Goal: Task Accomplishment & Management: Manage account settings

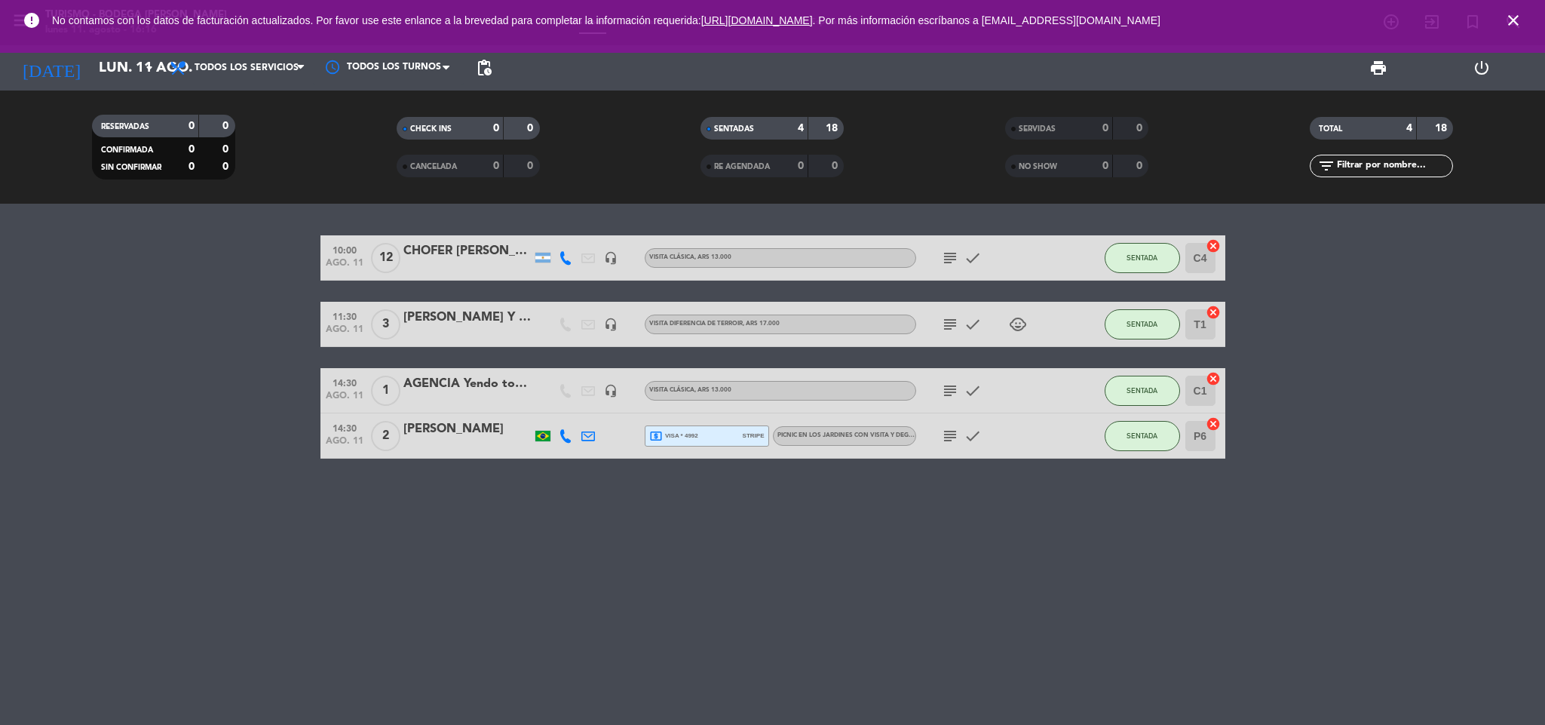
click at [1507, 25] on span "close" at bounding box center [1513, 20] width 41 height 41
click at [1509, 23] on icon "close" at bounding box center [1513, 20] width 18 height 18
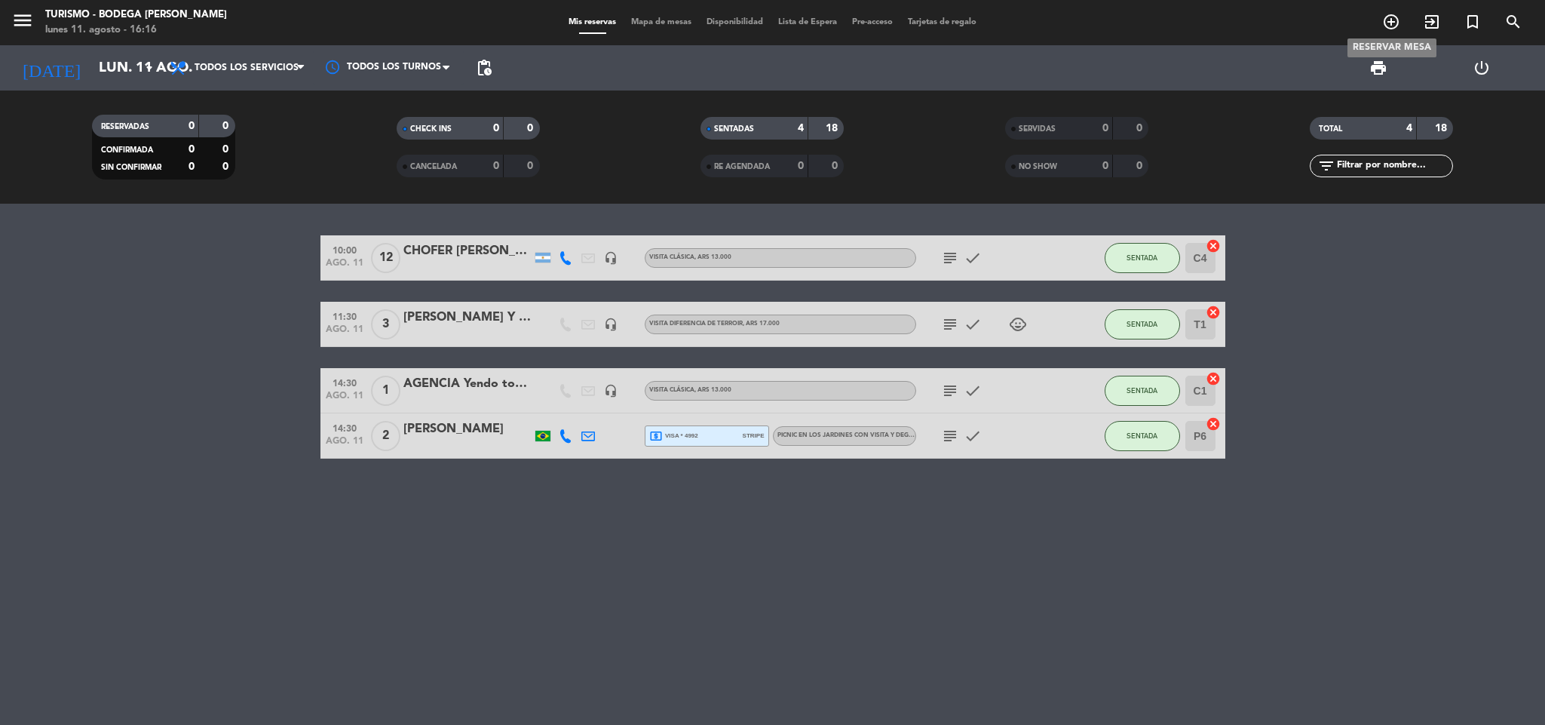
click at [1400, 23] on span "add_circle_outline" at bounding box center [1391, 22] width 41 height 26
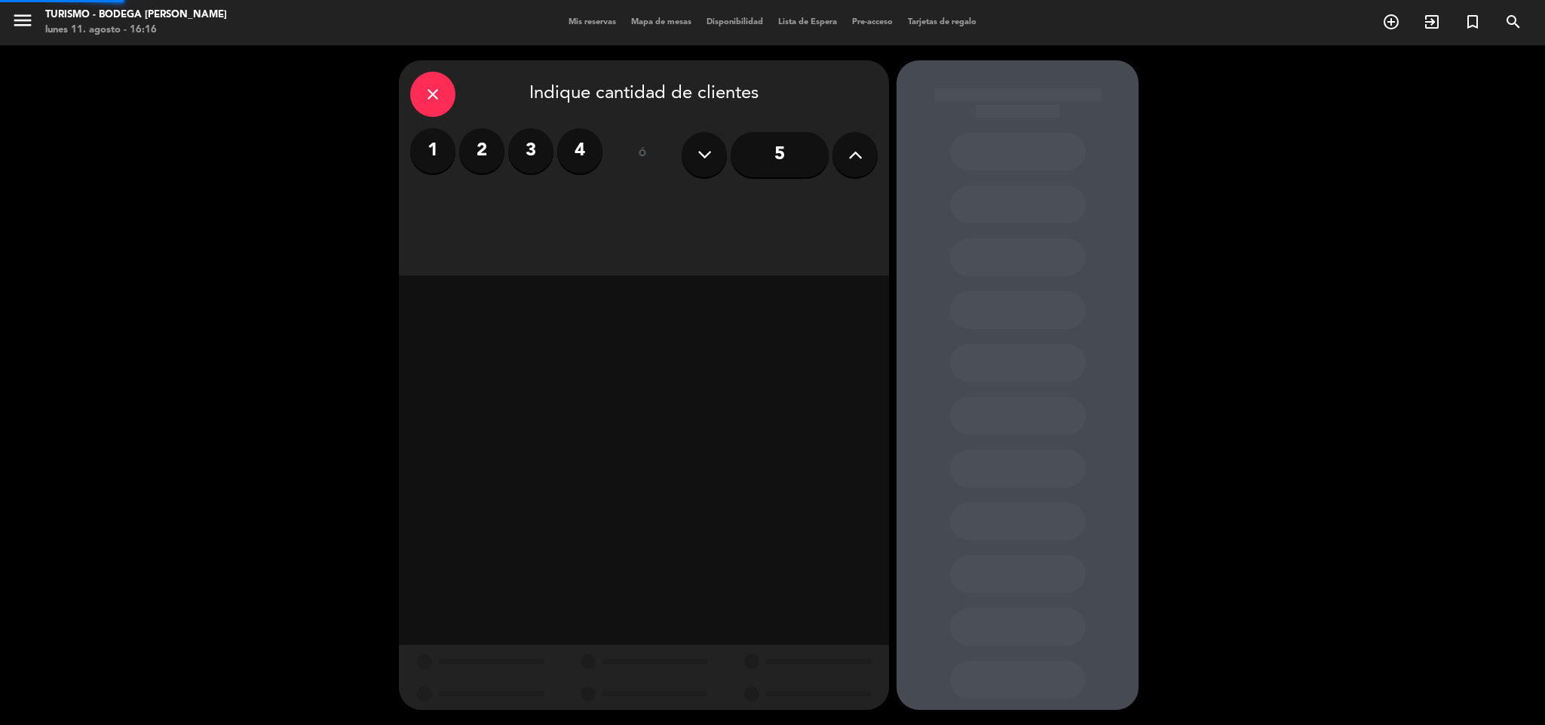
click at [1394, 21] on icon "add_circle_outline" at bounding box center [1391, 22] width 18 height 18
click at [855, 154] on icon at bounding box center [855, 154] width 14 height 23
click at [855, 152] on icon at bounding box center [855, 154] width 14 height 23
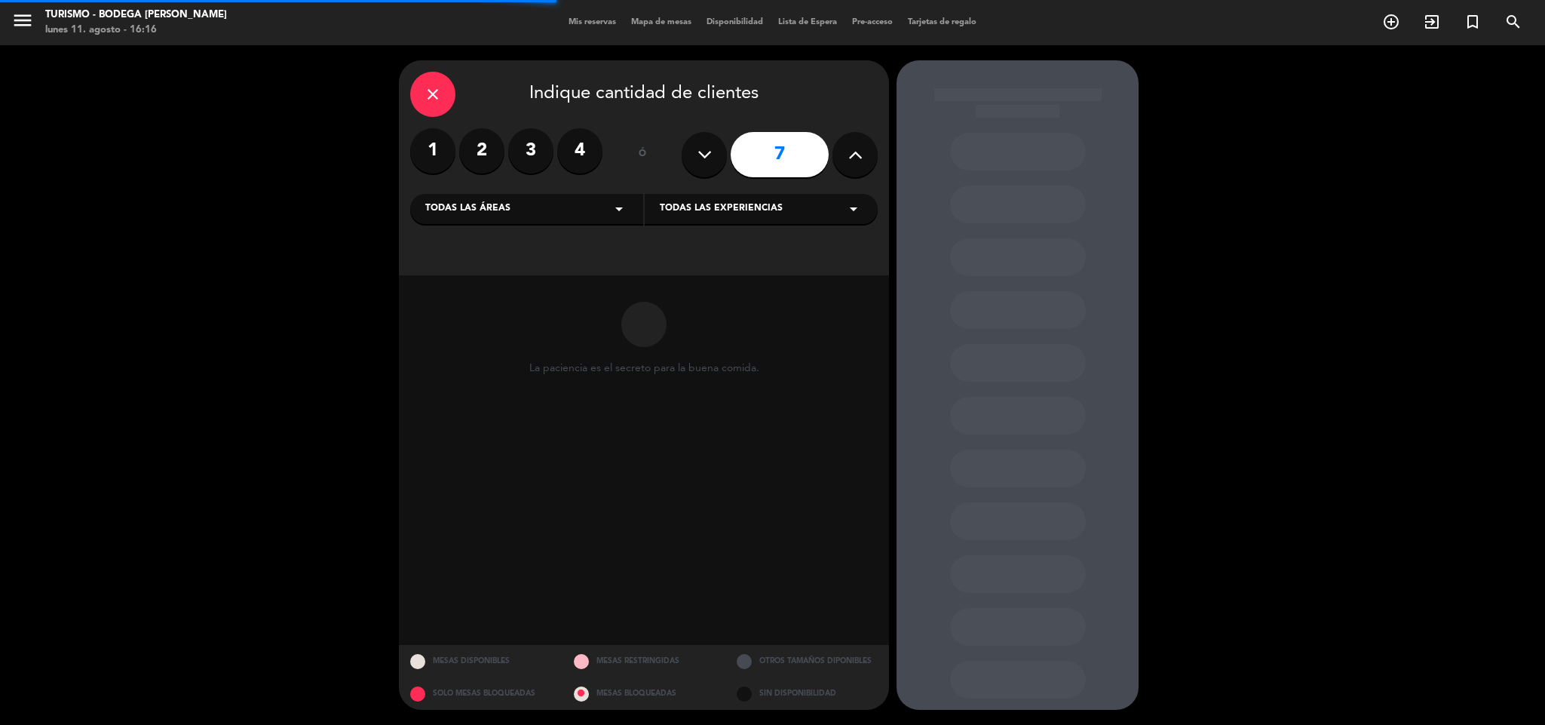
click at [855, 152] on icon at bounding box center [855, 154] width 14 height 23
click at [703, 152] on icon at bounding box center [704, 154] width 14 height 23
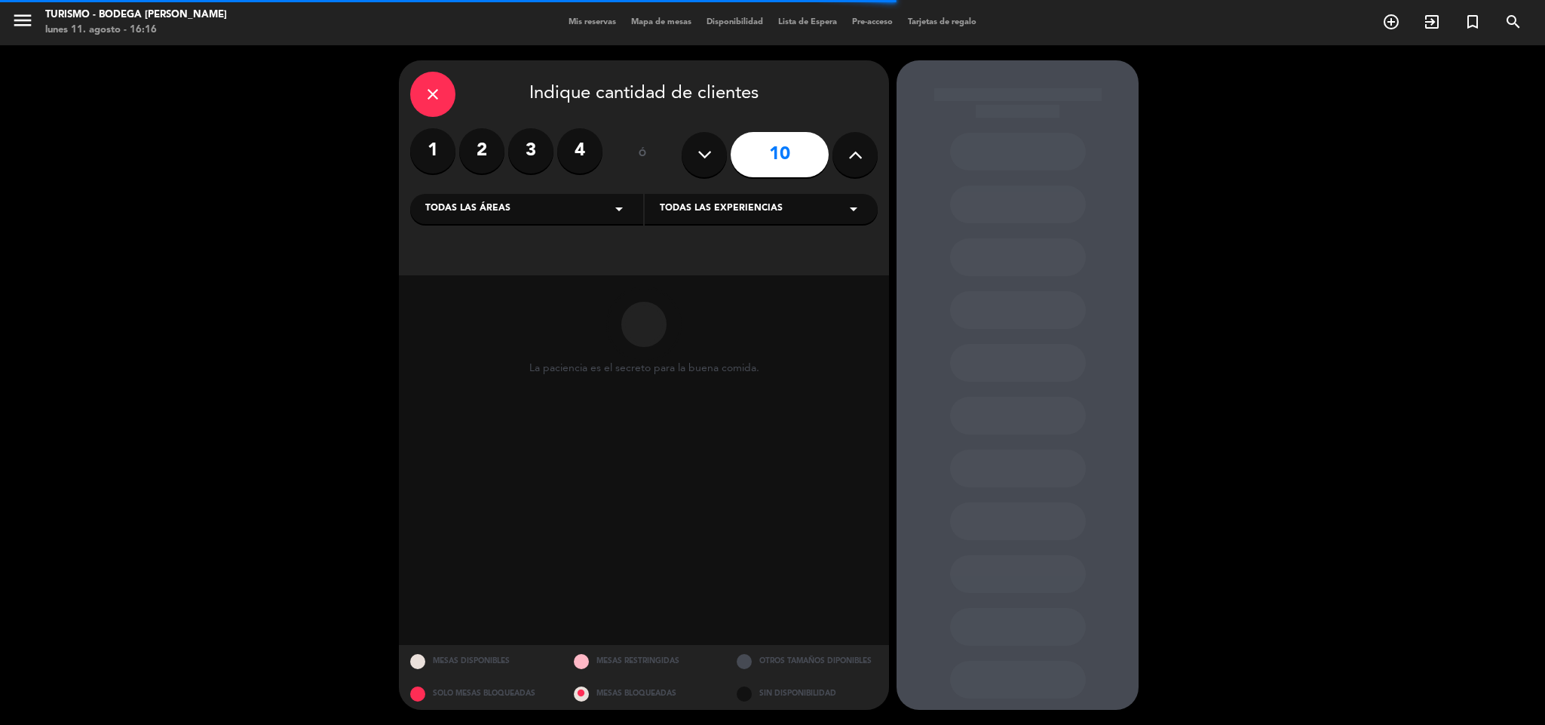
click at [703, 152] on icon at bounding box center [704, 154] width 14 height 23
type input "8"
click at [717, 211] on span "Todas las experiencias" at bounding box center [721, 208] width 123 height 15
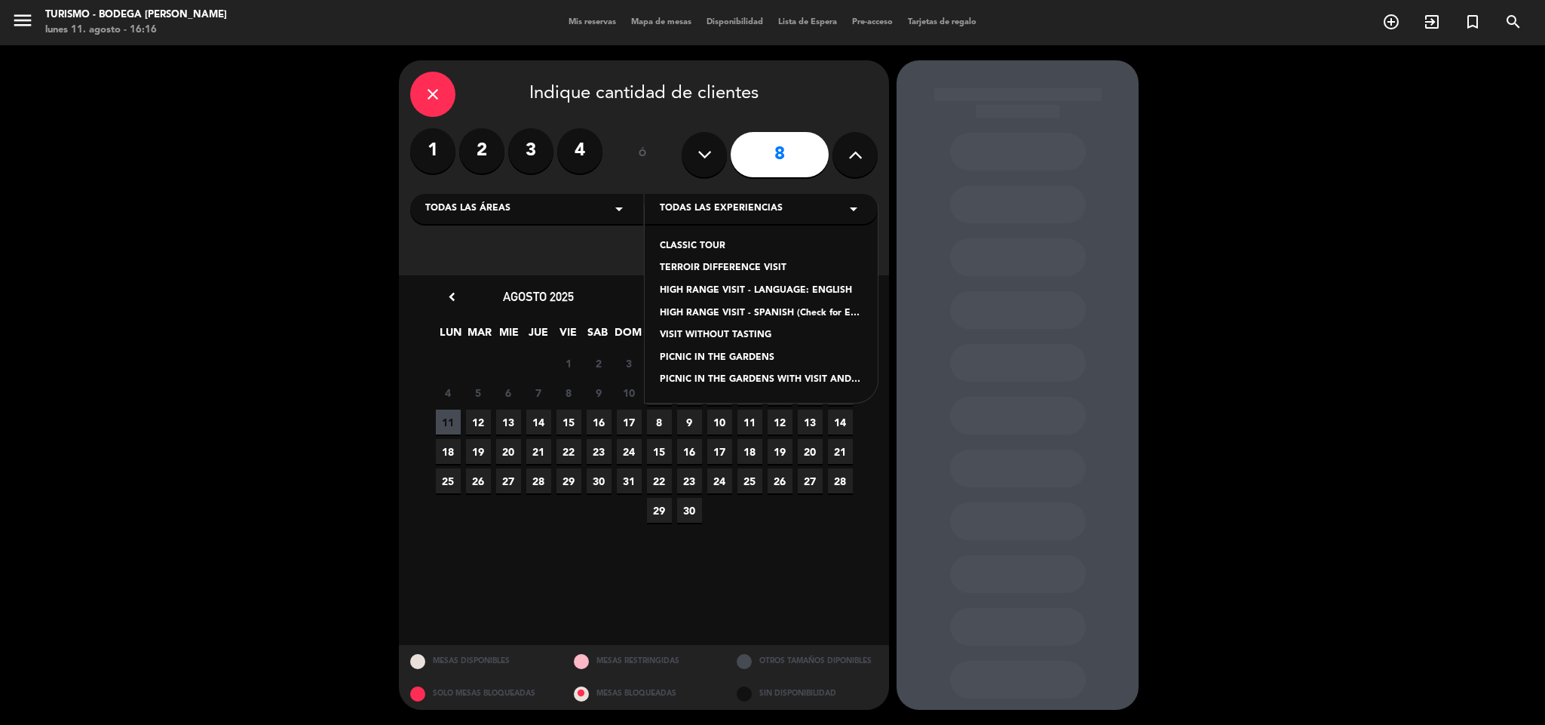
click at [695, 243] on div "CLASSIC TOUR" at bounding box center [761, 246] width 203 height 15
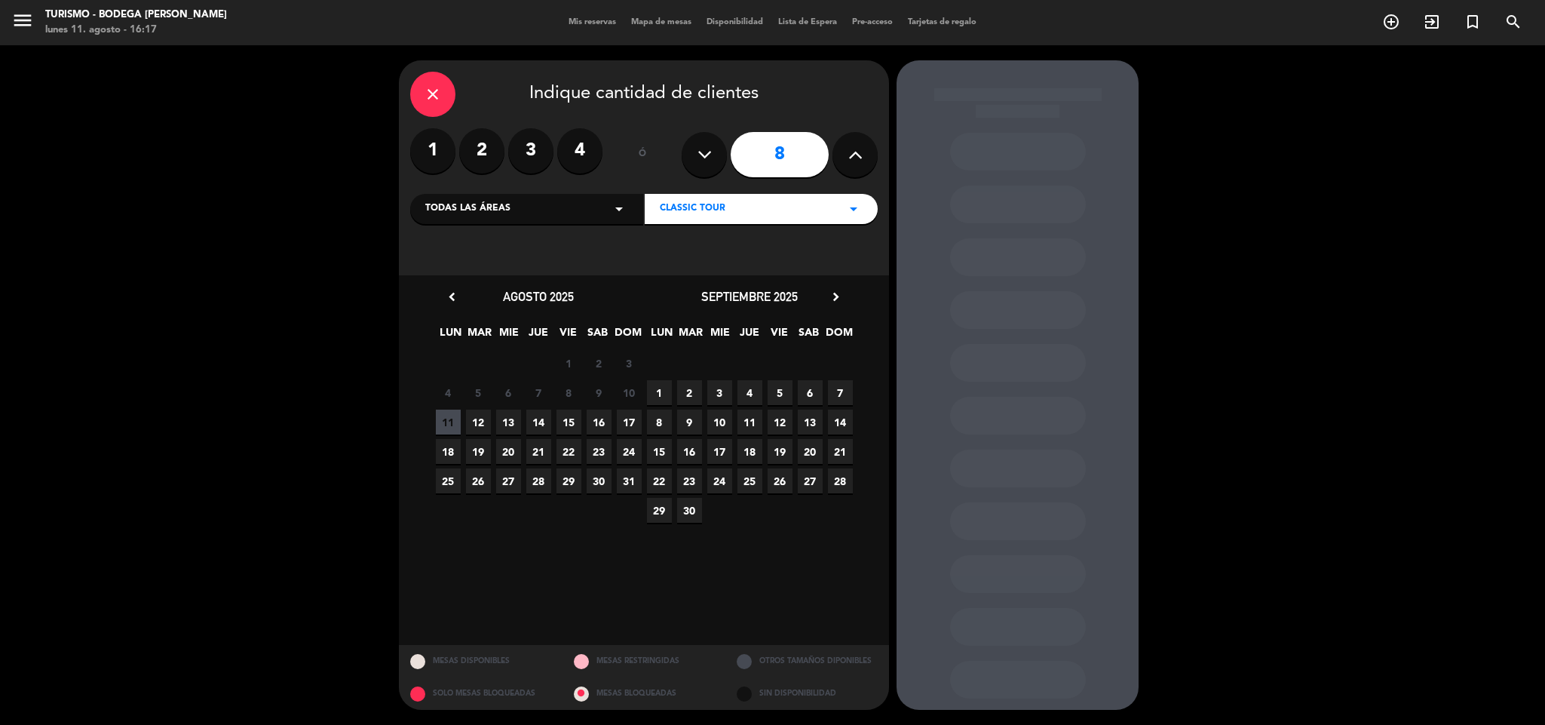
click at [640, 485] on span "31" at bounding box center [629, 480] width 25 height 25
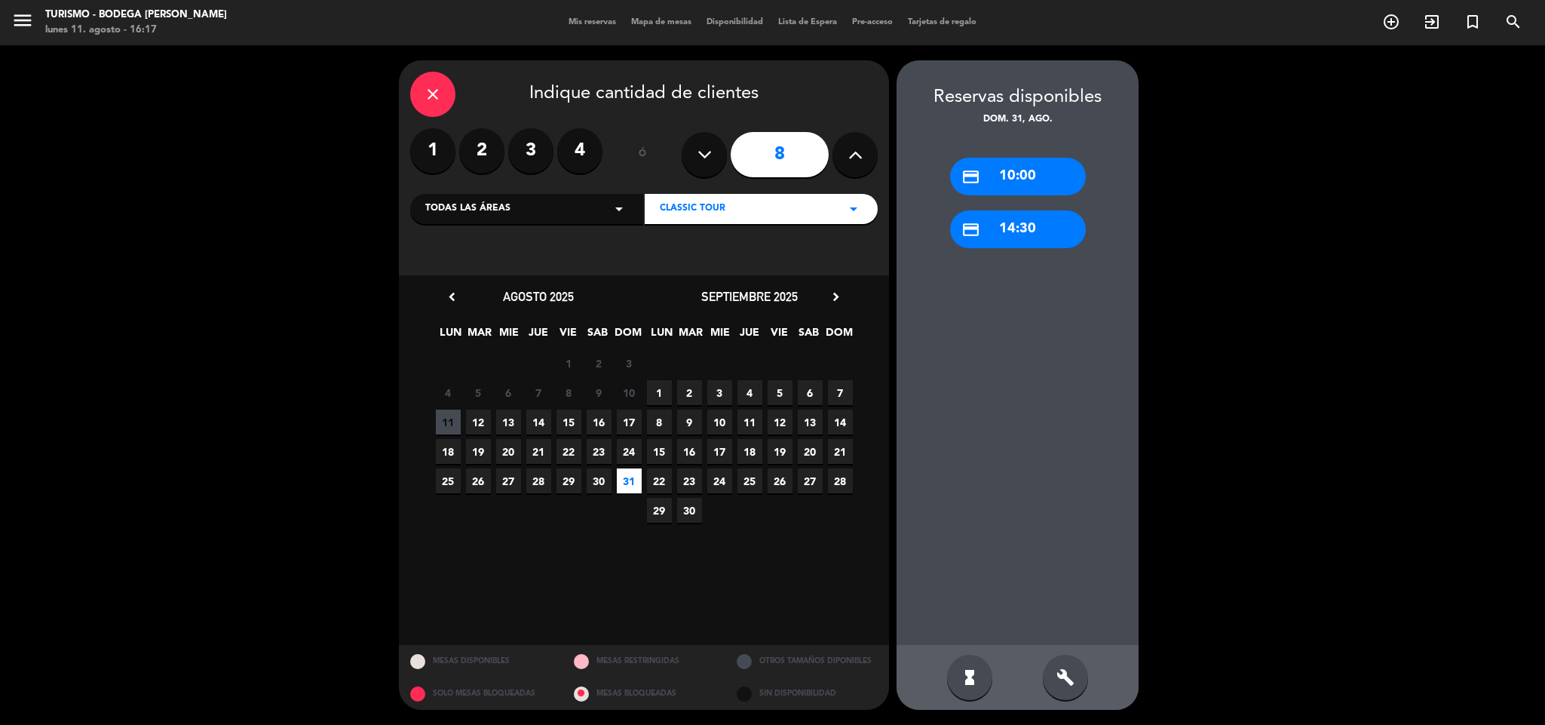
click at [1006, 177] on div "credit_card 10:00" at bounding box center [1018, 177] width 136 height 38
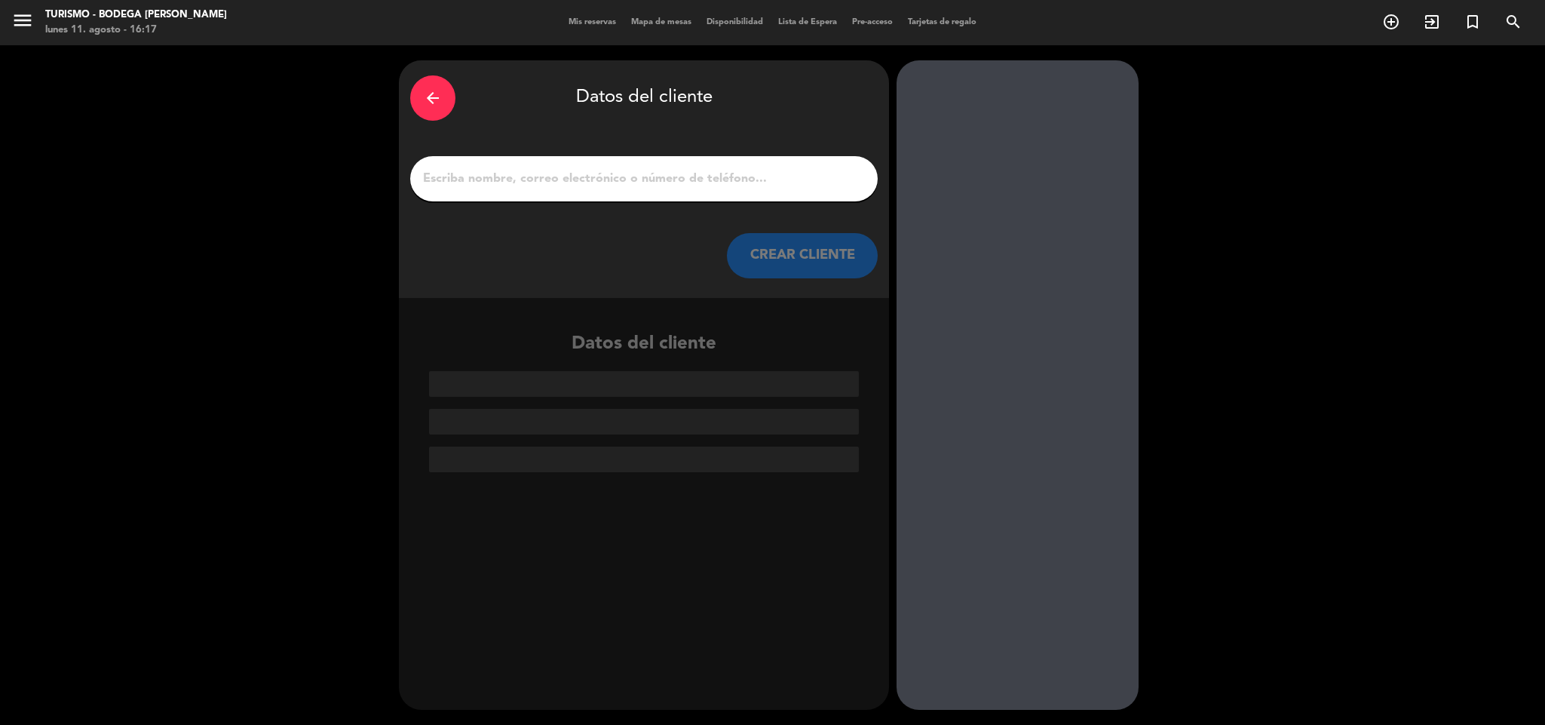
click at [790, 181] on input "1" at bounding box center [643, 178] width 445 height 21
paste input "[PERSON_NAME]"
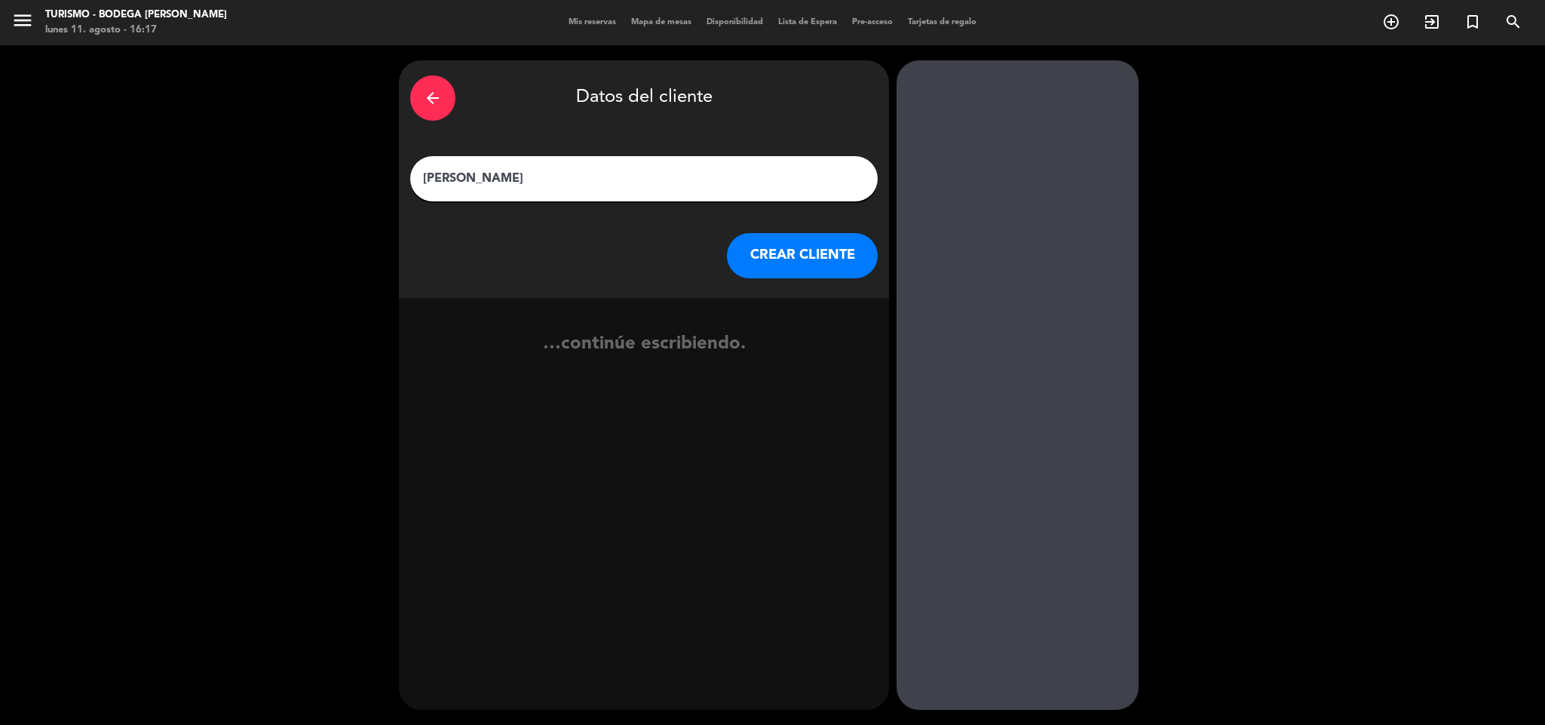
type input "[PERSON_NAME]"
click at [810, 249] on button "CREAR CLIENTE" at bounding box center [802, 255] width 151 height 45
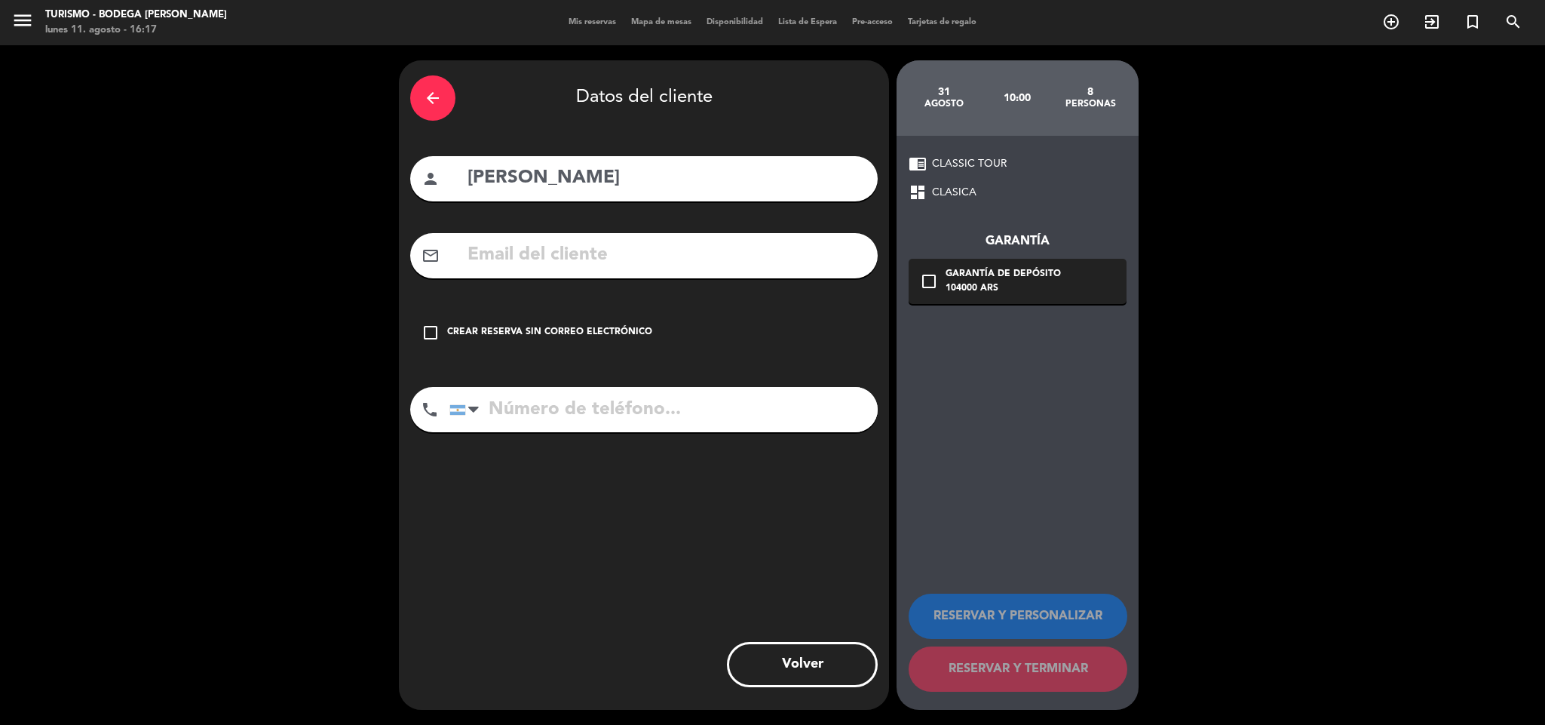
click at [536, 335] on div "Crear reserva sin correo electrónico" at bounding box center [549, 332] width 205 height 15
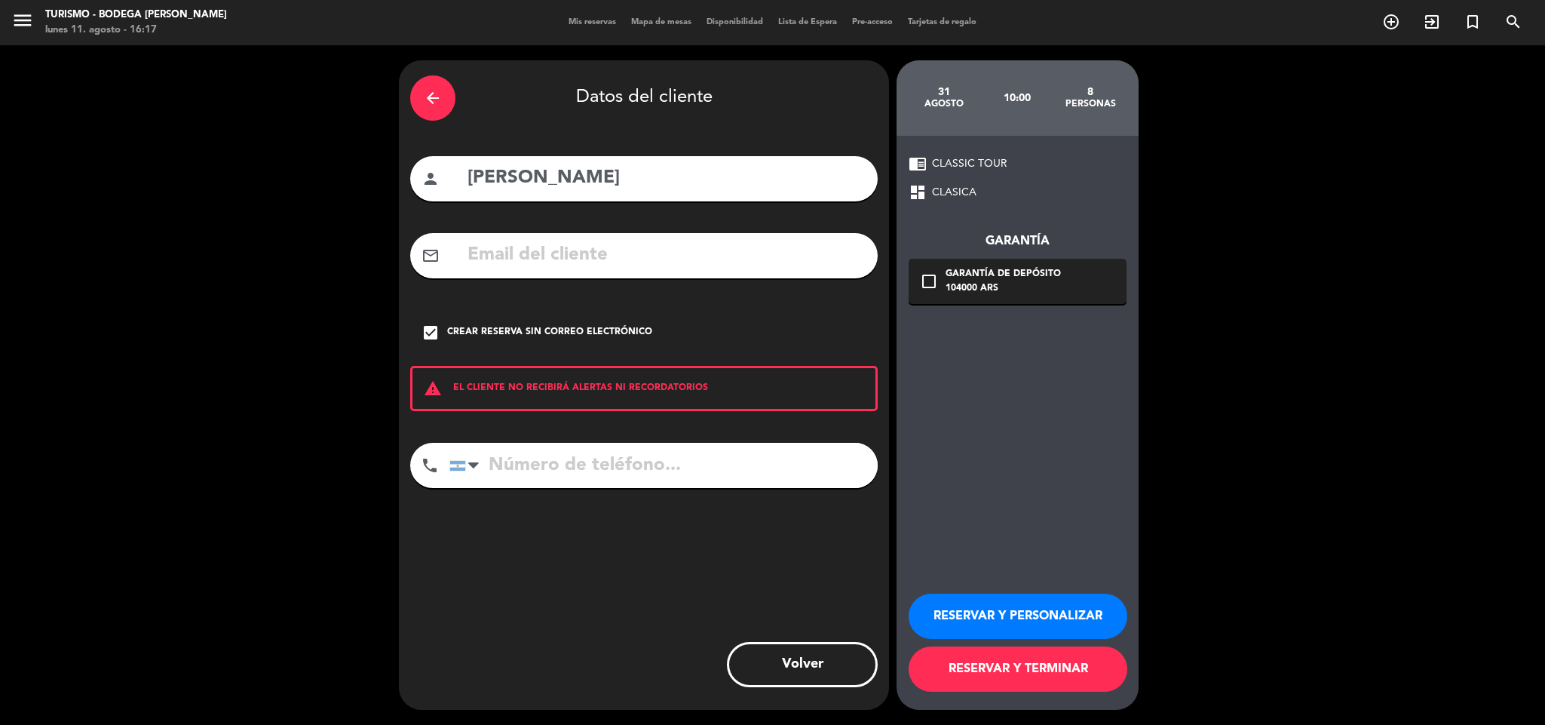
click at [502, 319] on div "check_box Crear reserva sin correo electrónico" at bounding box center [643, 332] width 467 height 45
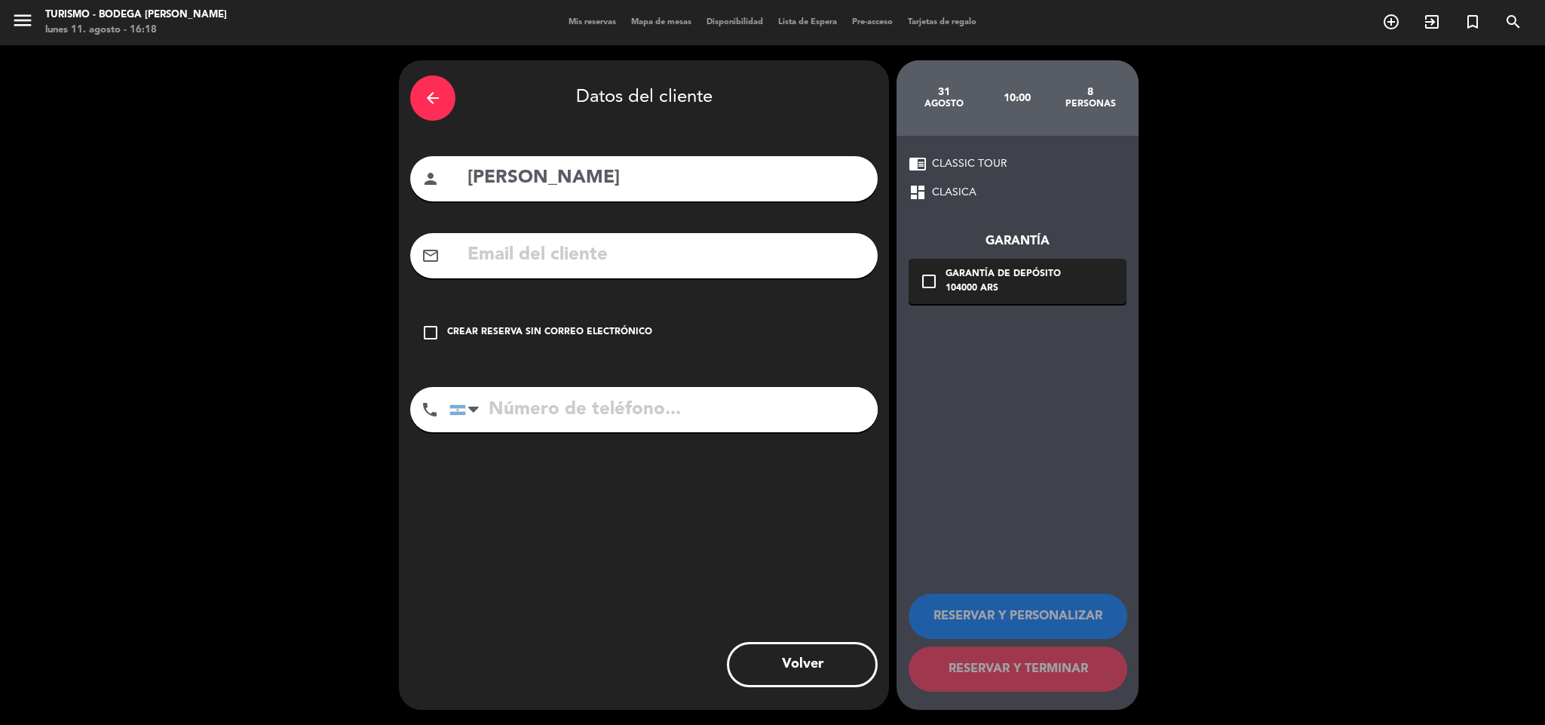
click at [546, 250] on input "text" at bounding box center [666, 255] width 400 height 31
paste input "[EMAIL_ADDRESS][DOMAIN_NAME]"
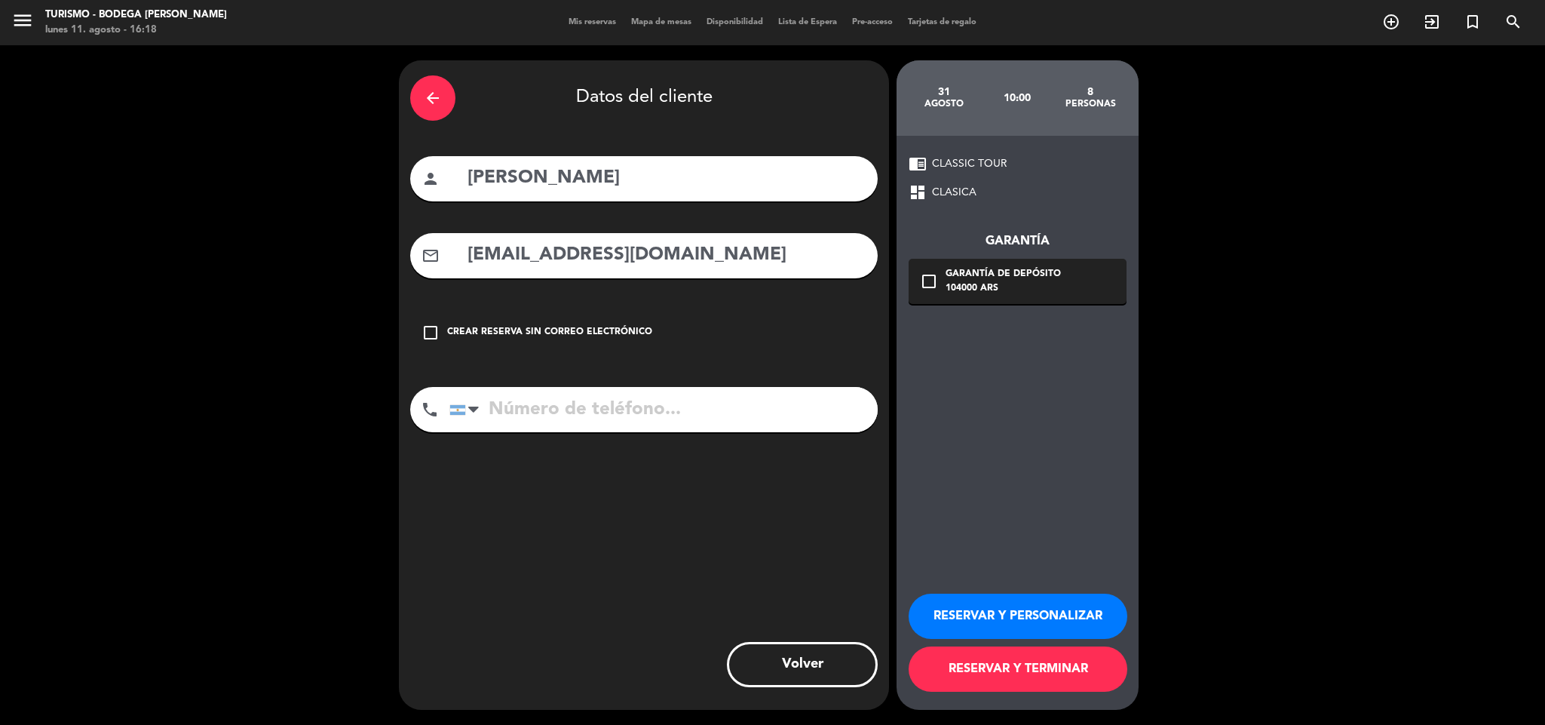
type input "[EMAIL_ADDRESS][DOMAIN_NAME]"
click at [575, 416] on input "tel" at bounding box center [663, 409] width 428 height 45
paste input "[PHONE_NUMBER]"
type input "[PHONE_NUMBER]"
click at [997, 609] on button "RESERVAR Y PERSONALIZAR" at bounding box center [1017, 615] width 219 height 45
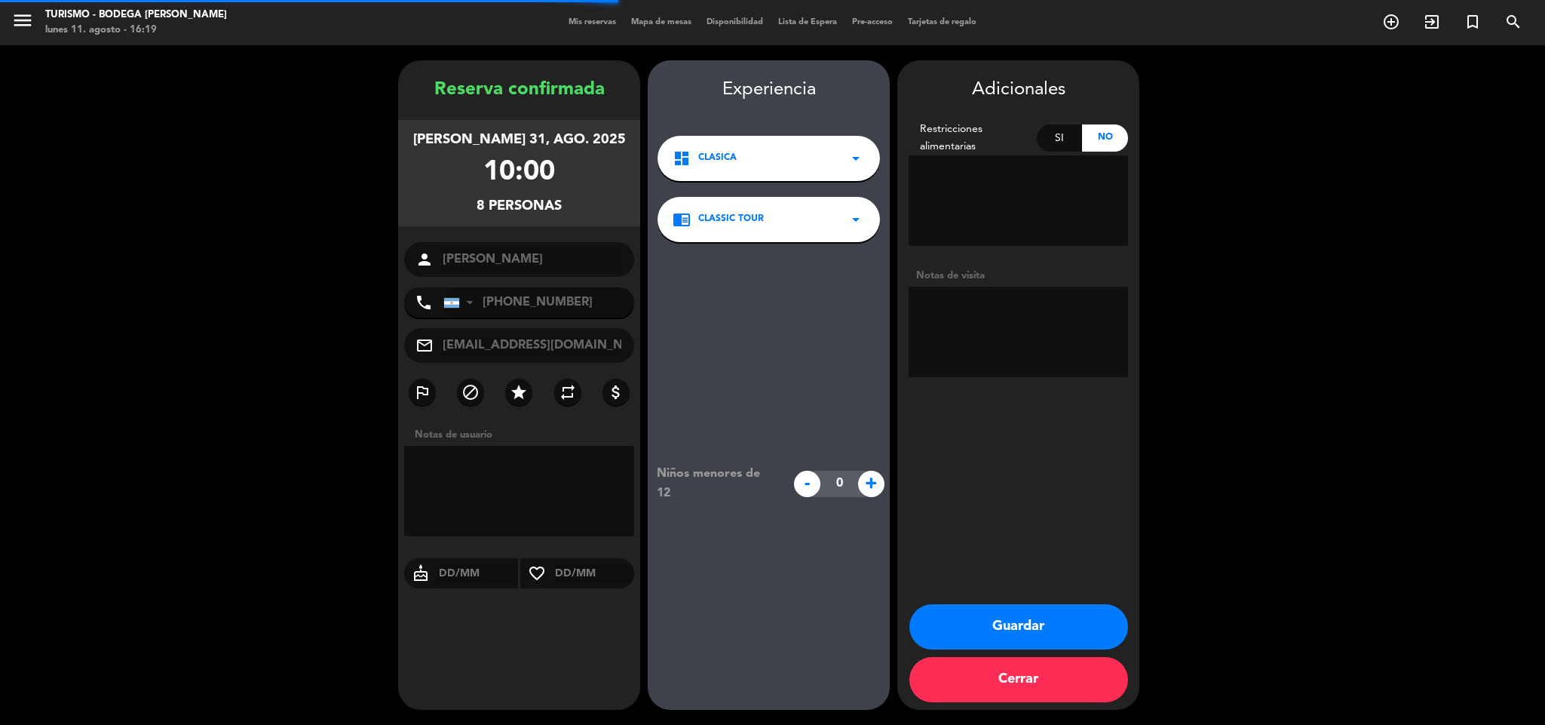
click at [1011, 333] on textarea at bounding box center [1017, 331] width 219 height 90
type textarea "S"
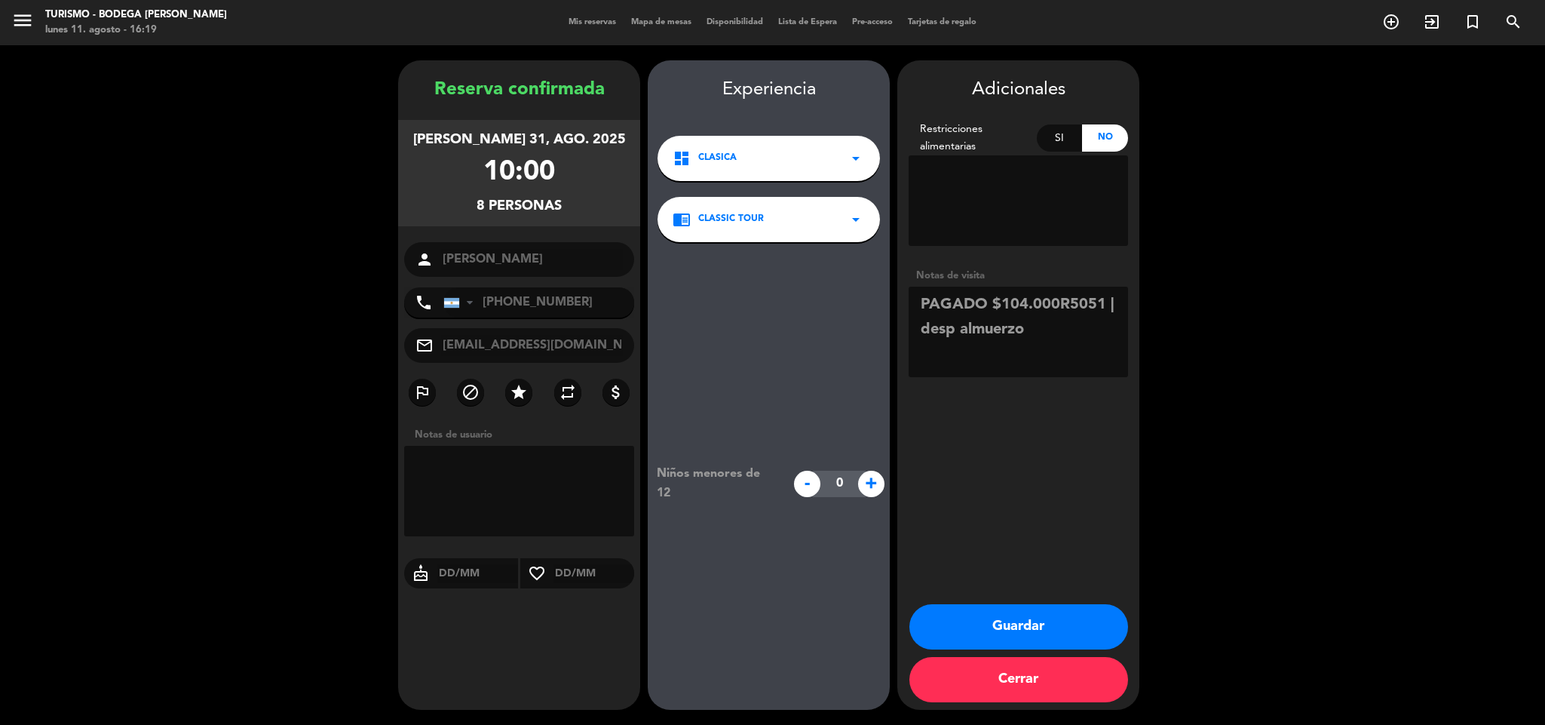
type textarea "PAGADO $104.000R5051 | desp almuerzo"
click at [985, 611] on button "Guardar" at bounding box center [1018, 626] width 219 height 45
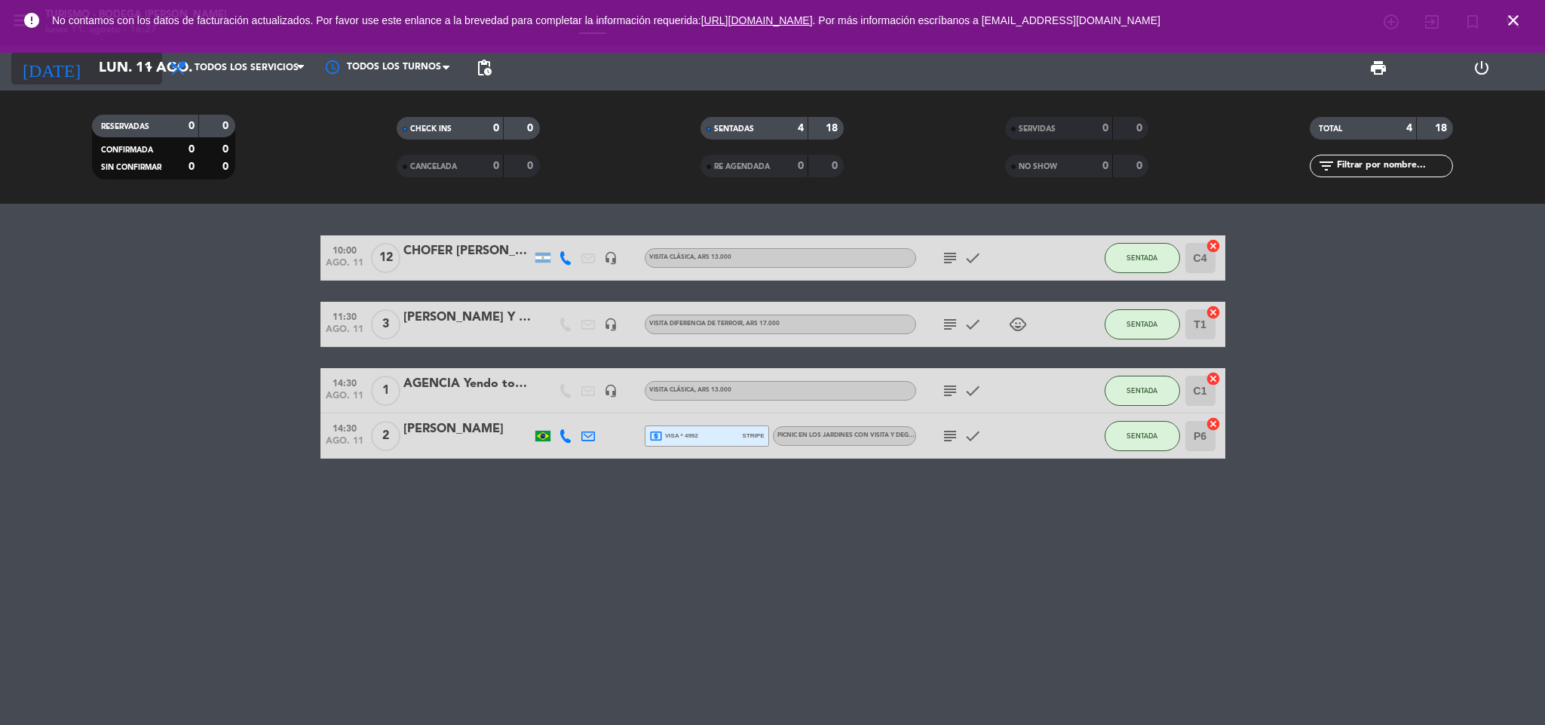
click at [109, 72] on input "lun. 11 ago." at bounding box center [182, 68] width 182 height 32
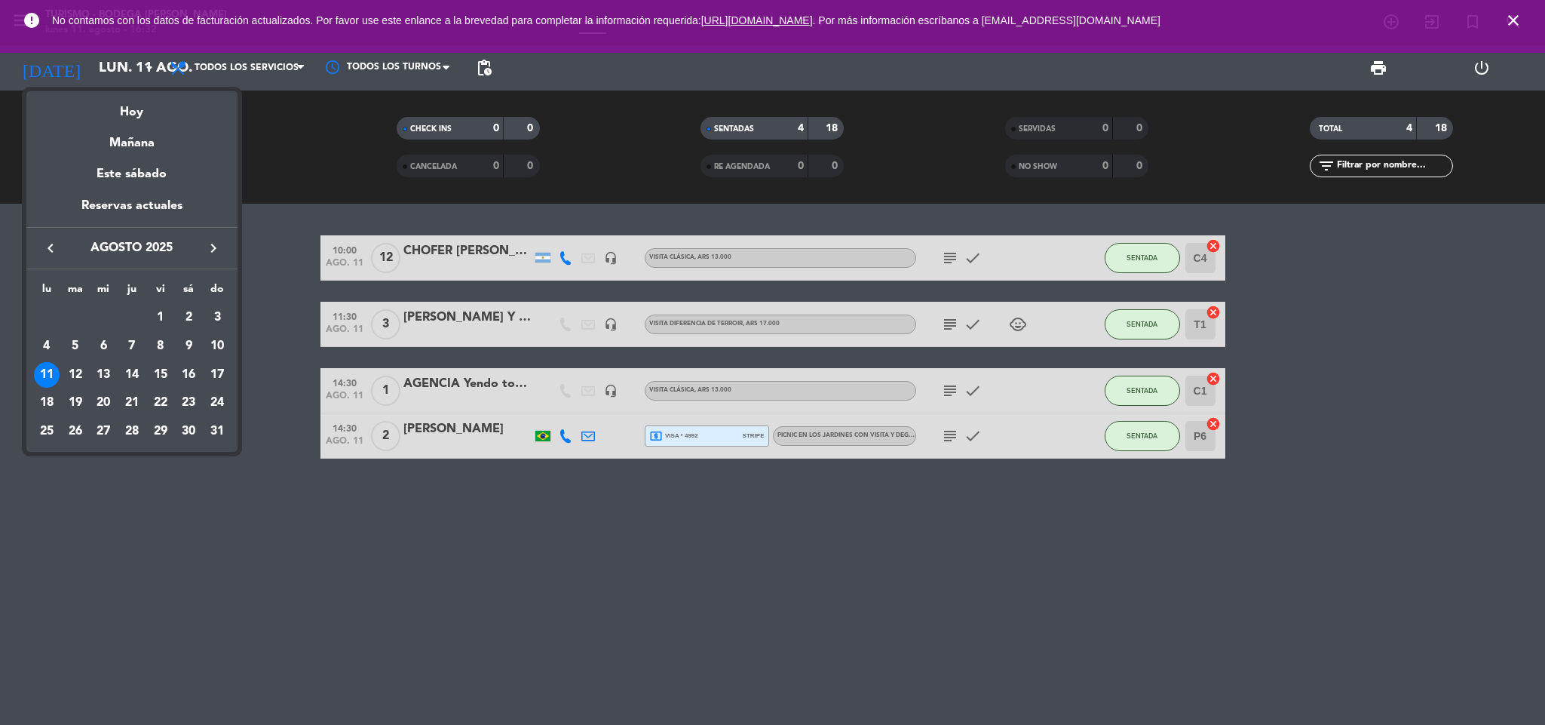
click at [1509, 17] on div at bounding box center [772, 362] width 1545 height 725
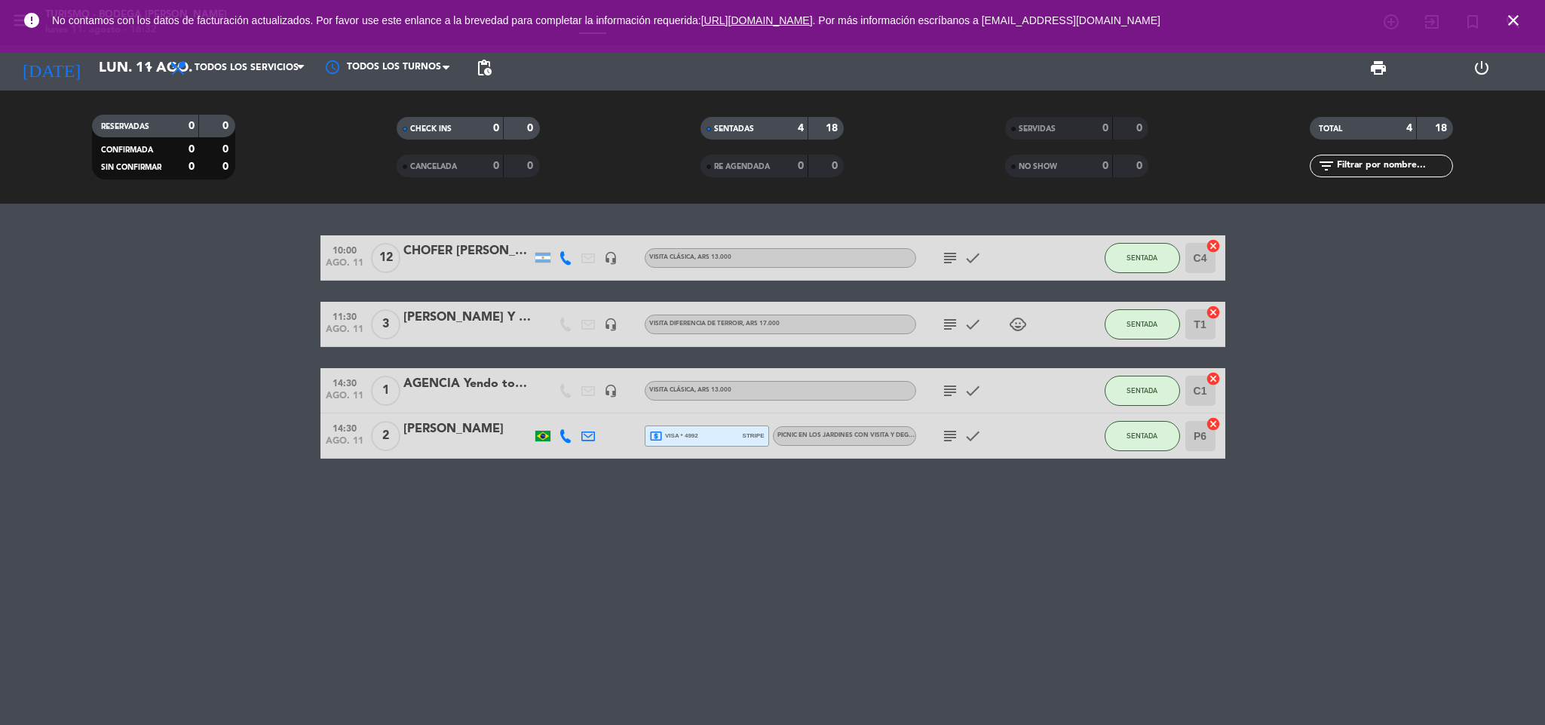
click at [1514, 21] on icon "close" at bounding box center [1513, 20] width 18 height 18
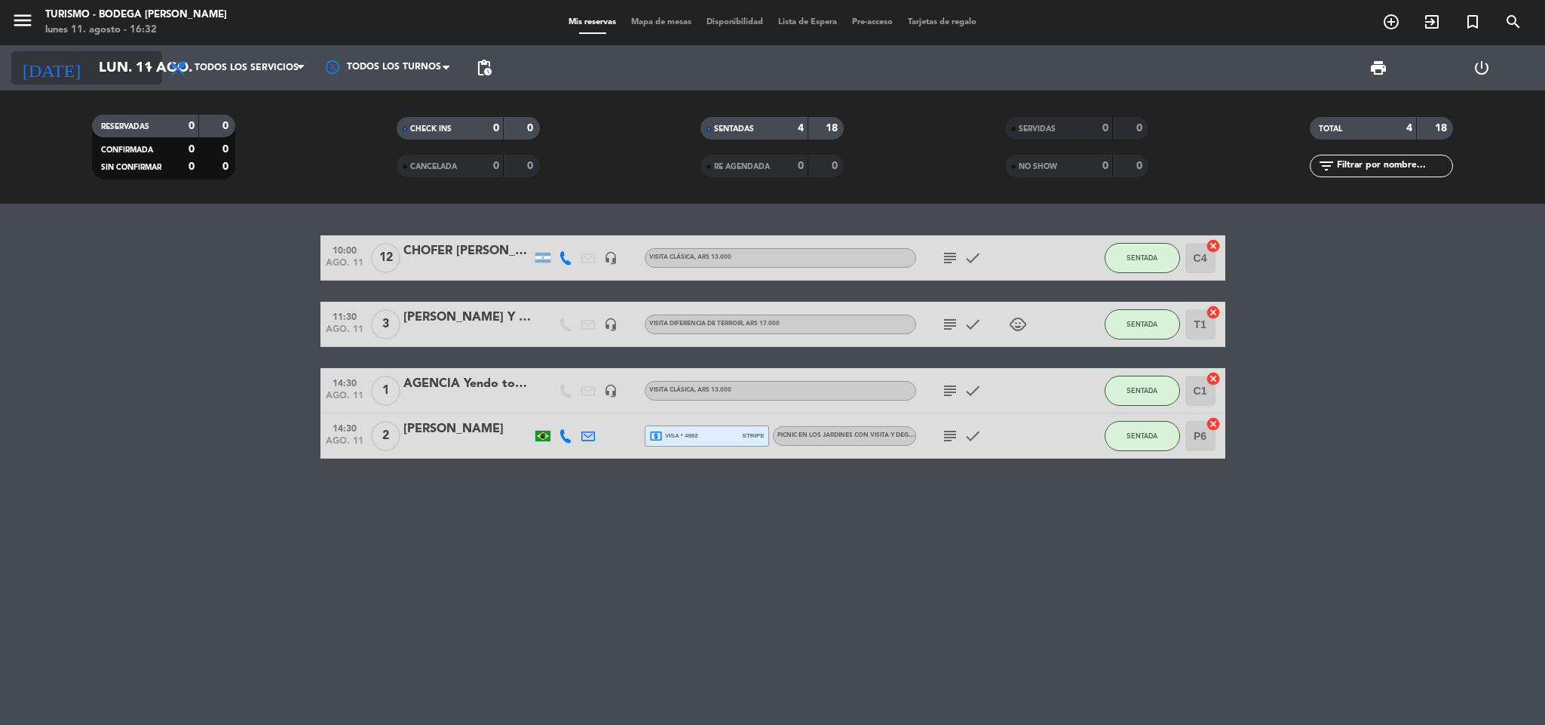
click at [127, 75] on input "lun. 11 ago." at bounding box center [182, 68] width 182 height 32
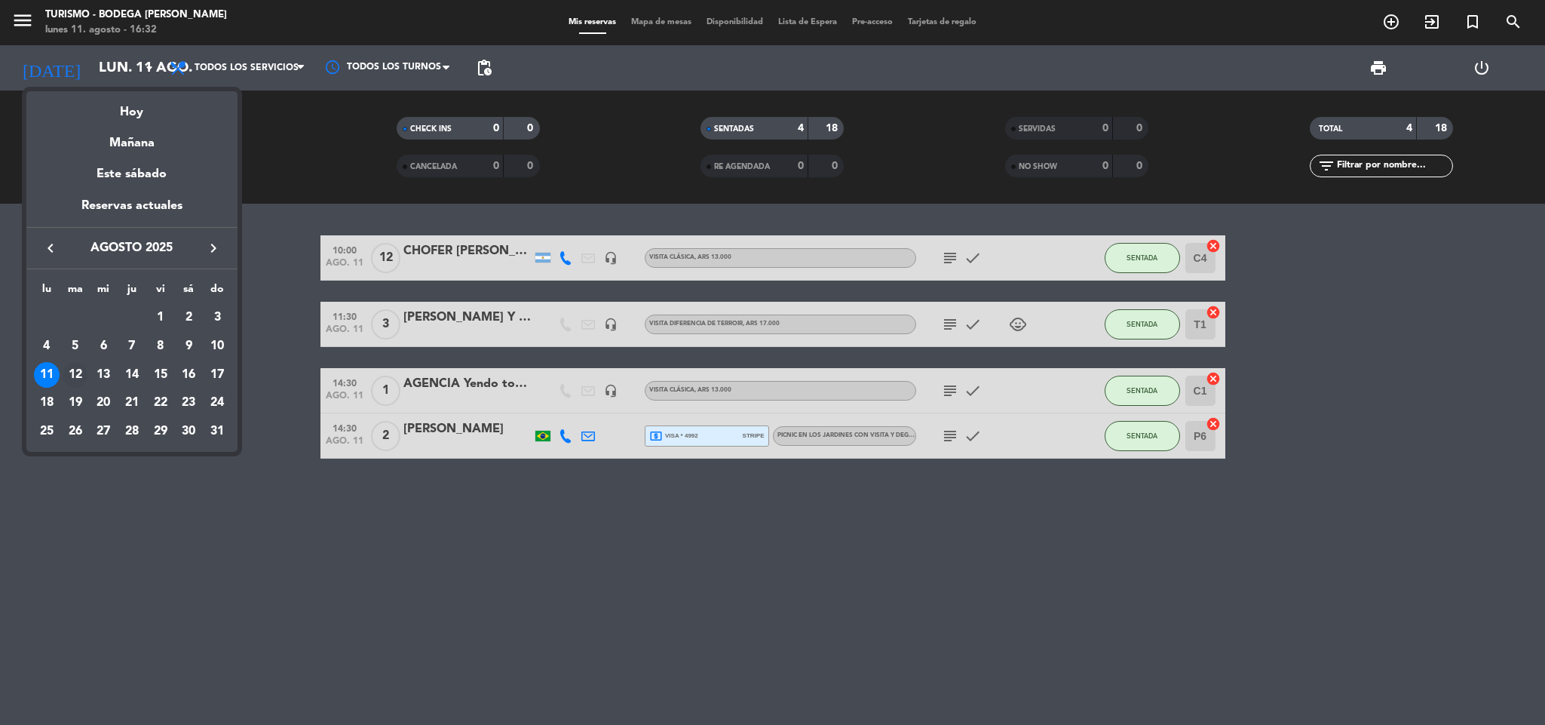
click at [82, 371] on div "12" at bounding box center [76, 375] width 26 height 26
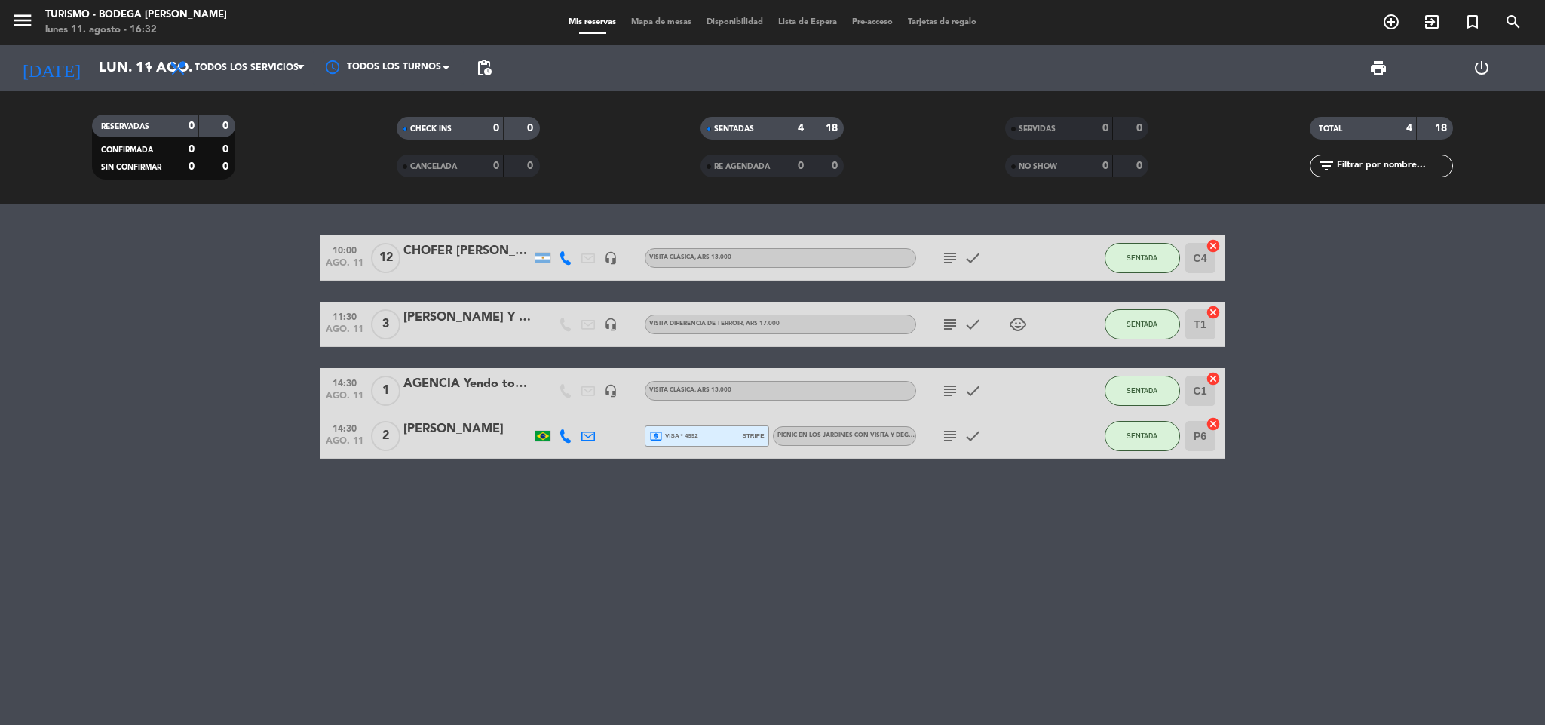
type input "[DATE] ago."
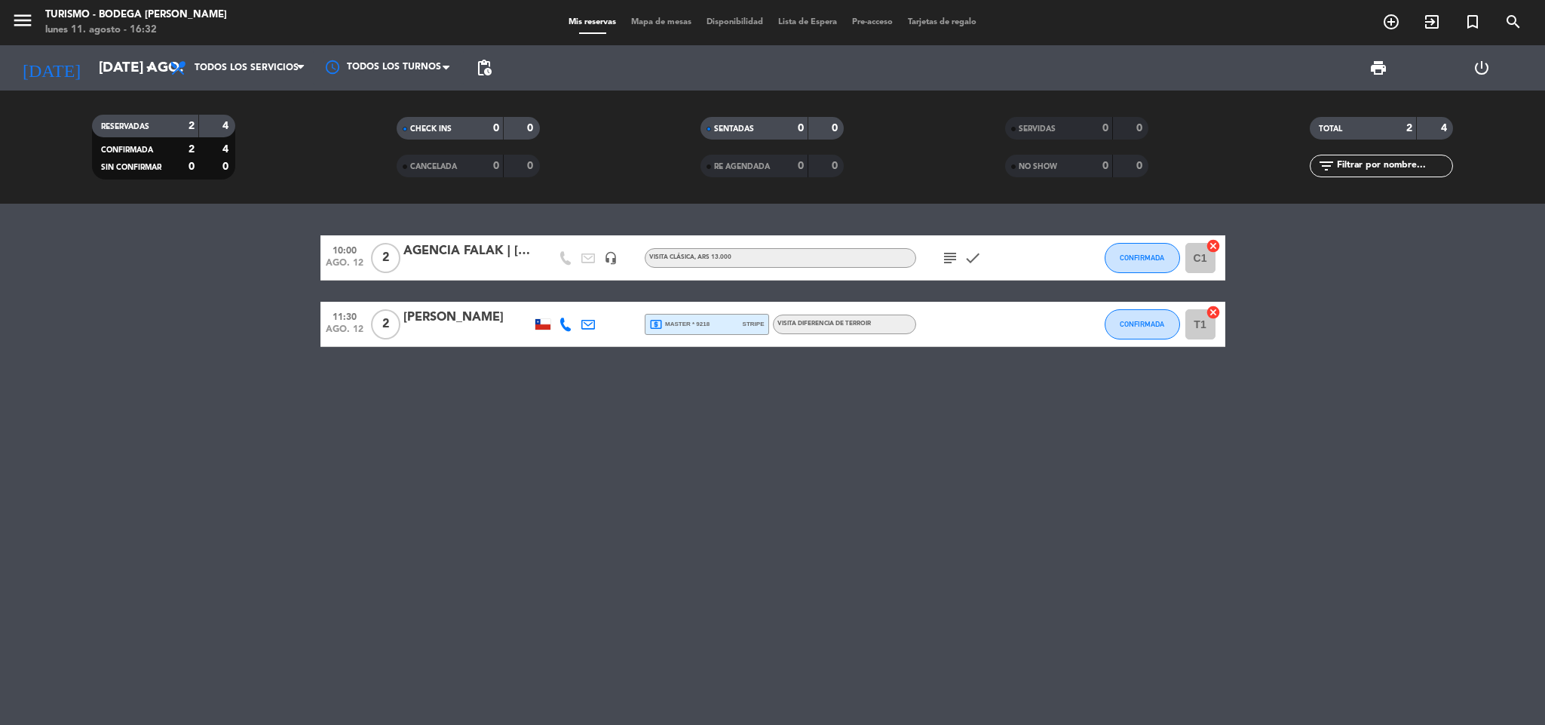
click at [948, 258] on icon "subject" at bounding box center [950, 258] width 18 height 18
click at [470, 258] on div "AGENCIA FALAK | [PERSON_NAME]" at bounding box center [467, 251] width 128 height 20
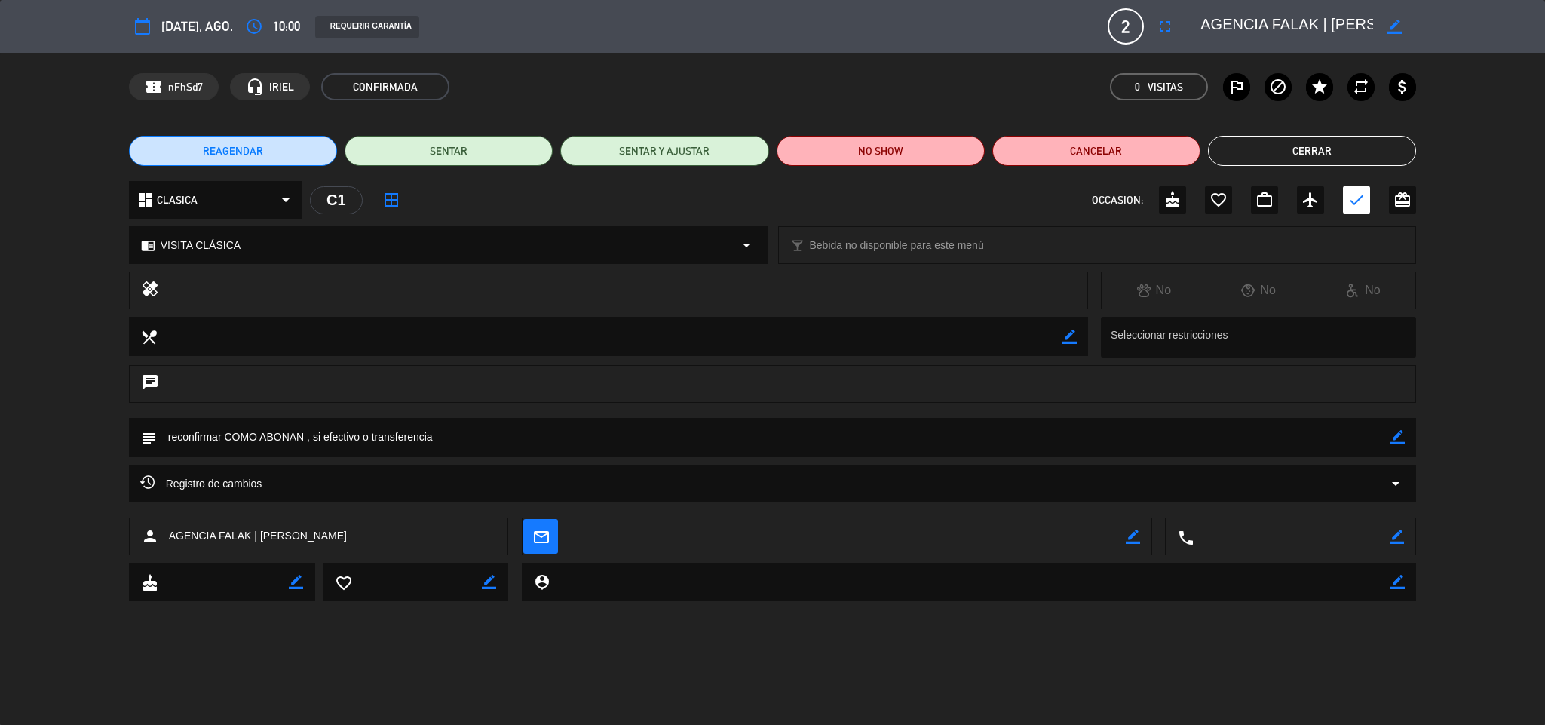
click at [1403, 437] on icon "border_color" at bounding box center [1397, 437] width 14 height 14
click at [434, 435] on textarea at bounding box center [774, 437] width 1234 height 38
click at [1396, 434] on icon at bounding box center [1397, 437] width 14 height 14
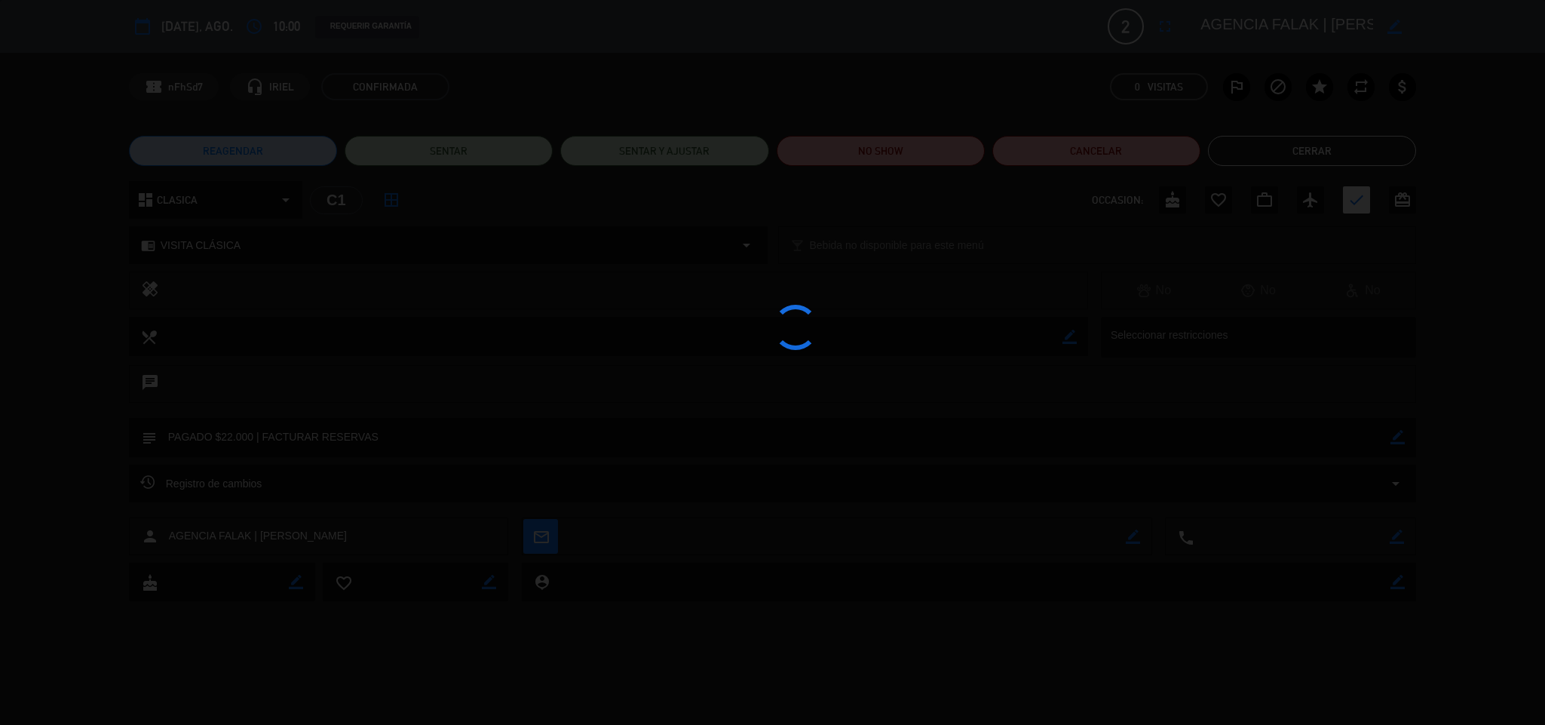
type textarea "PAGADO $22.000 | FACTURAR RESERVAS"
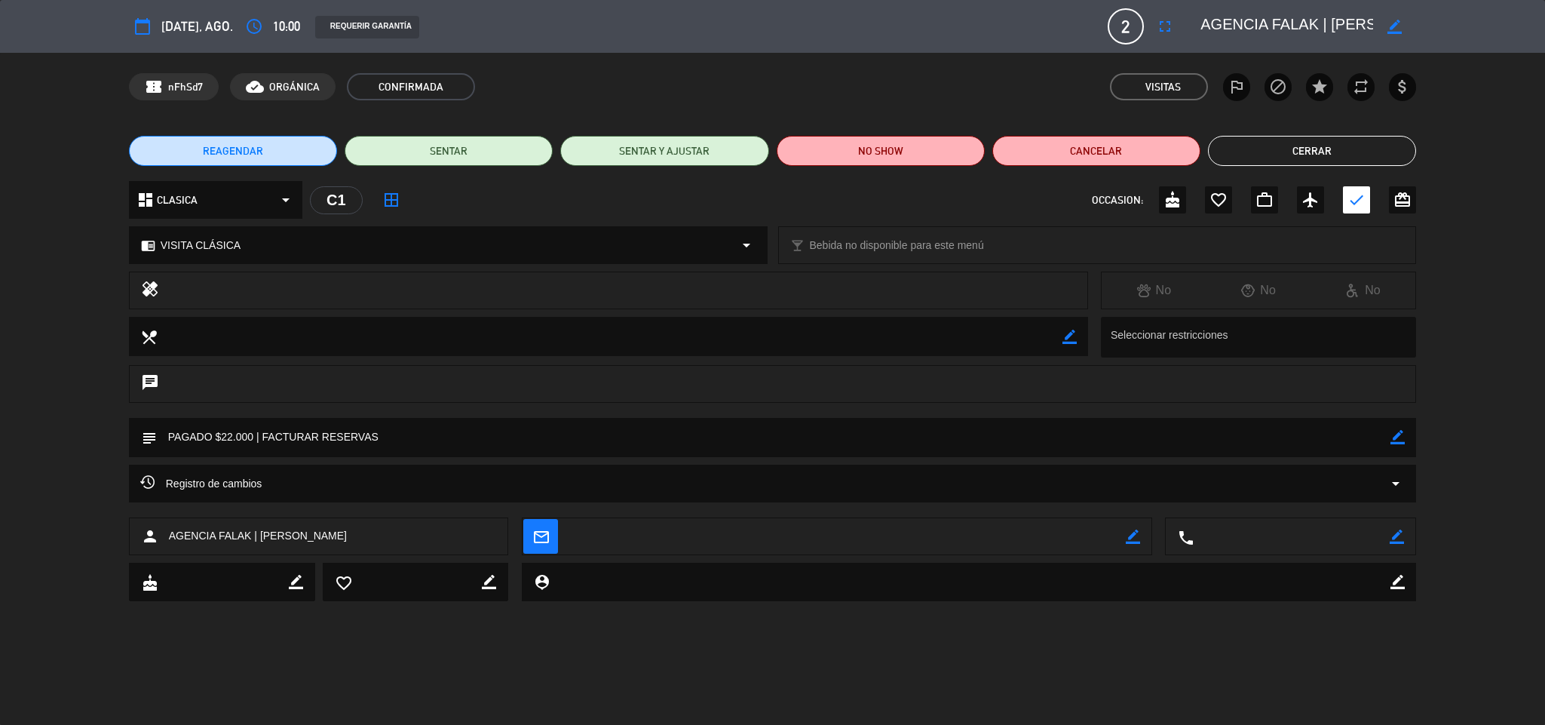
click at [1364, 154] on button "Cerrar" at bounding box center [1312, 151] width 208 height 30
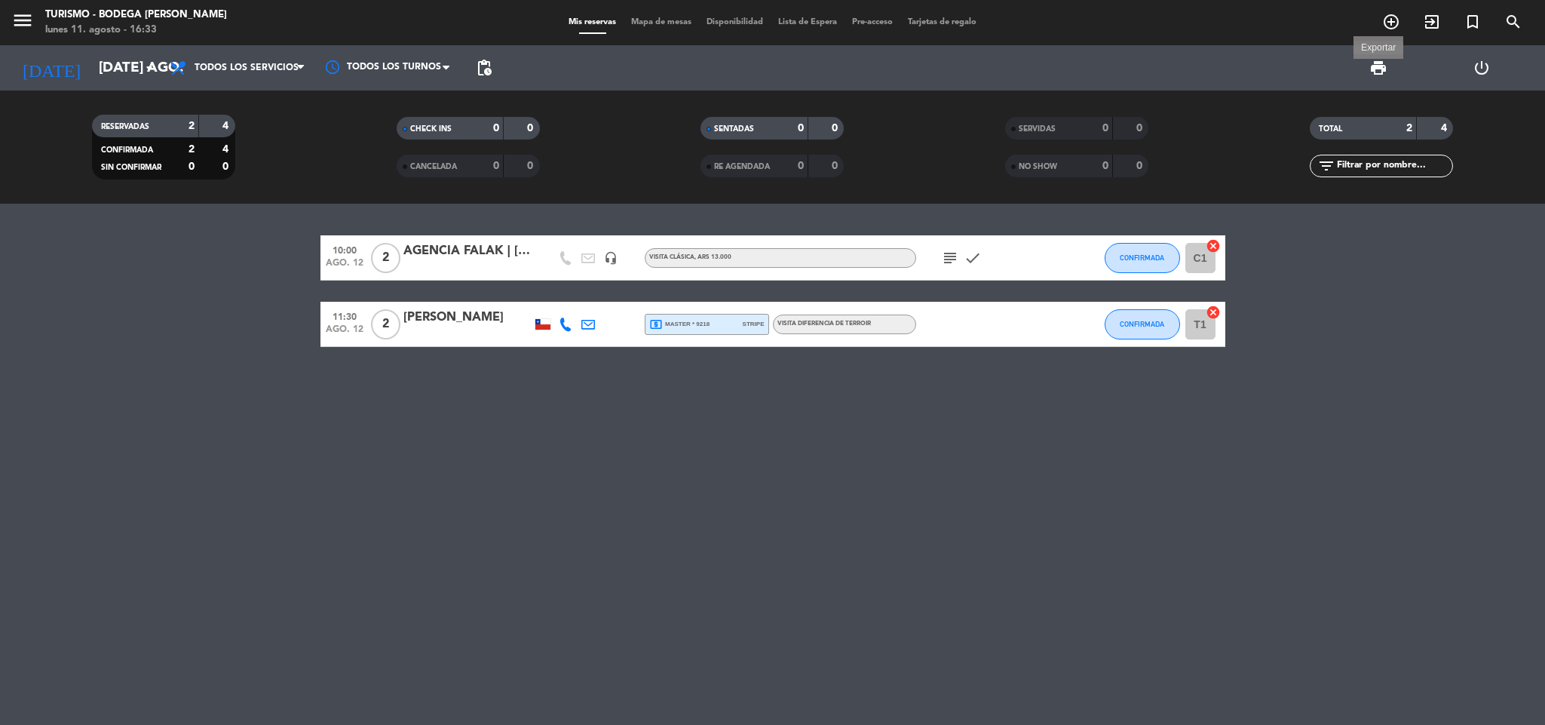
click at [1377, 66] on span "print" at bounding box center [1378, 68] width 18 height 18
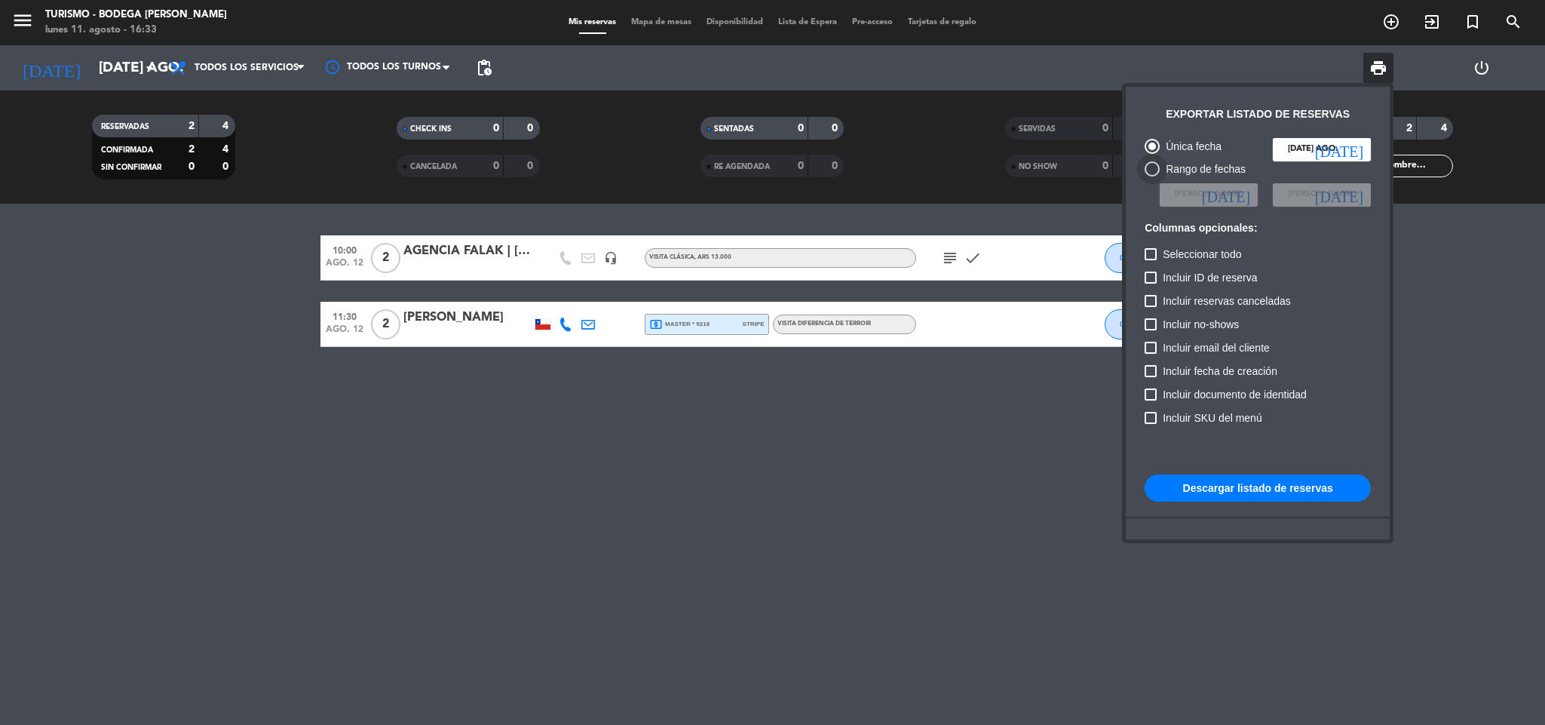
click at [1185, 167] on div "Rango de fechas" at bounding box center [1203, 169] width 86 height 17
click at [1152, 176] on input "Rango de fechas" at bounding box center [1151, 176] width 1 height 1
radio input "true"
radio input "false"
click at [1248, 197] on icon "[DATE]" at bounding box center [1226, 194] width 48 height 15
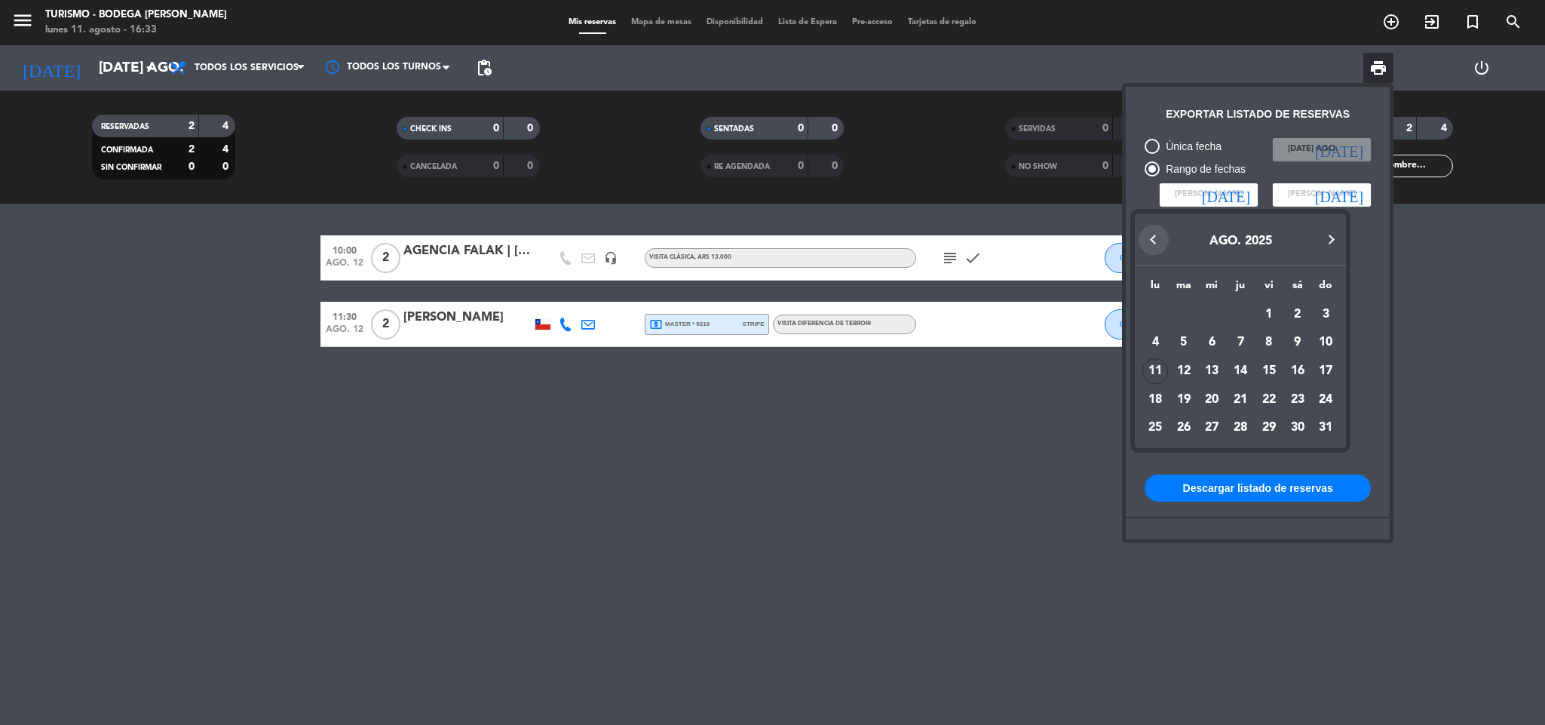
drag, startPoint x: 1154, startPoint y: 235, endPoint x: 1211, endPoint y: 287, distance: 76.8
click at [1154, 234] on button "Previous month" at bounding box center [1153, 240] width 30 height 30
click at [1185, 333] on div "1" at bounding box center [1184, 342] width 26 height 26
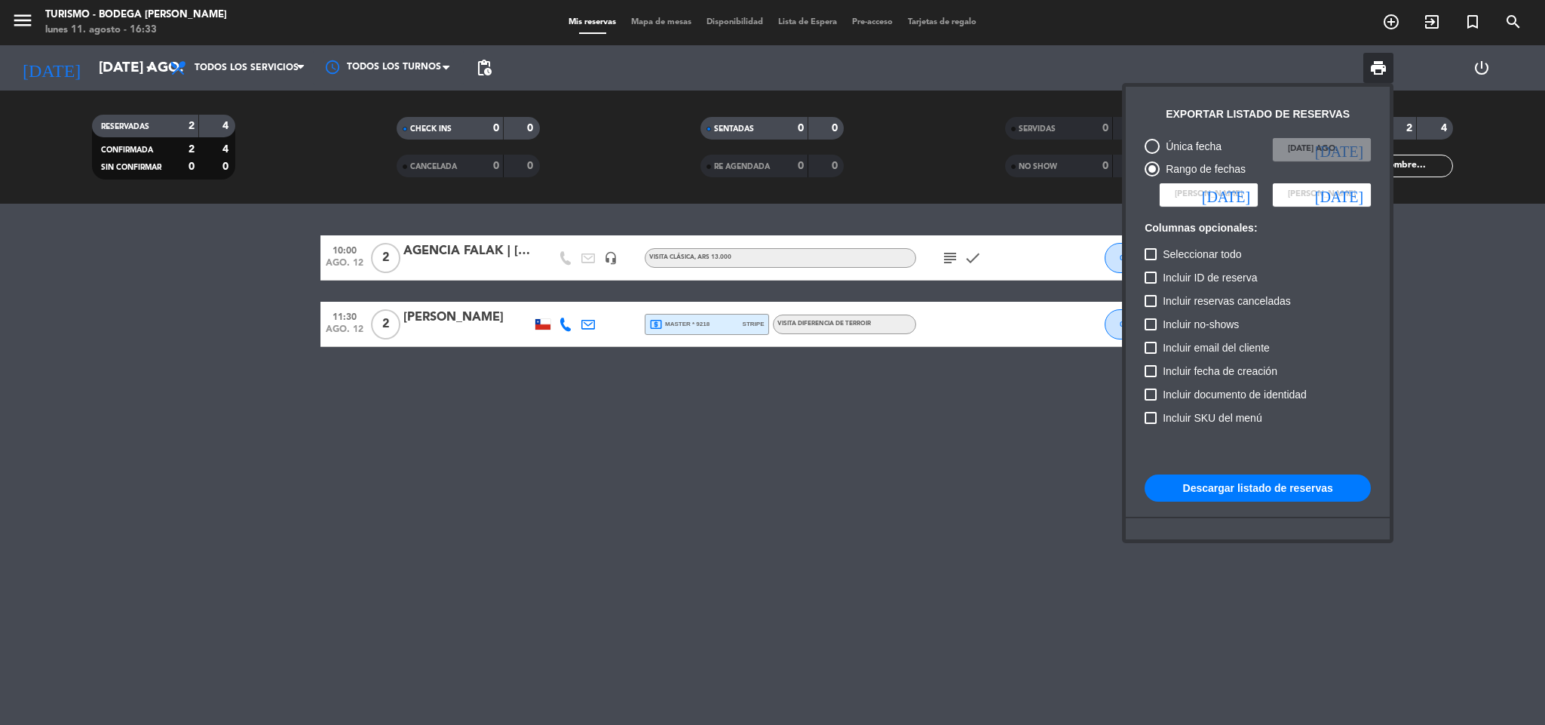
type input "[DATE] [DATE]."
click at [1353, 191] on icon "[DATE]" at bounding box center [1339, 194] width 48 height 15
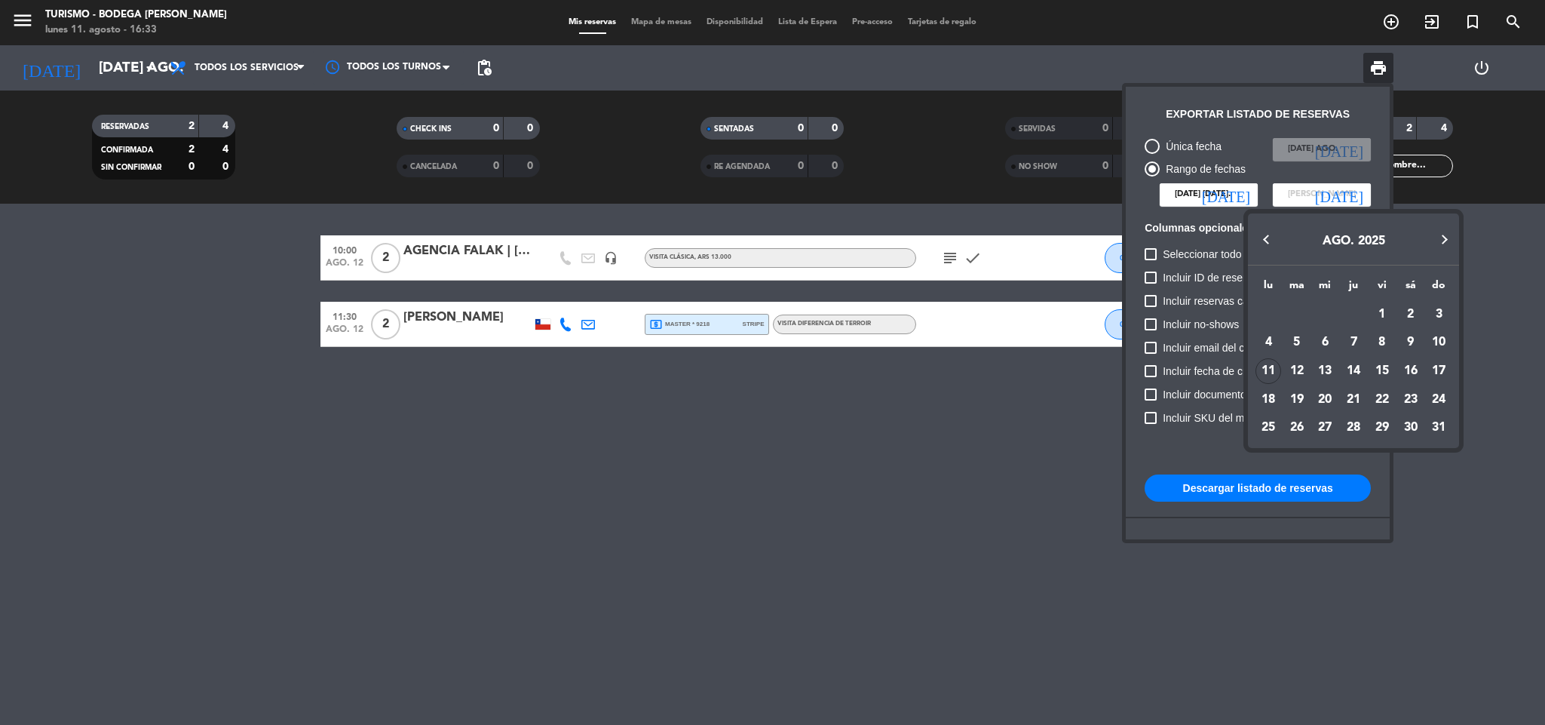
drag, startPoint x: 317, startPoint y: 299, endPoint x: 0, endPoint y: 161, distance: 346.1
click at [311, 299] on div at bounding box center [772, 362] width 1545 height 725
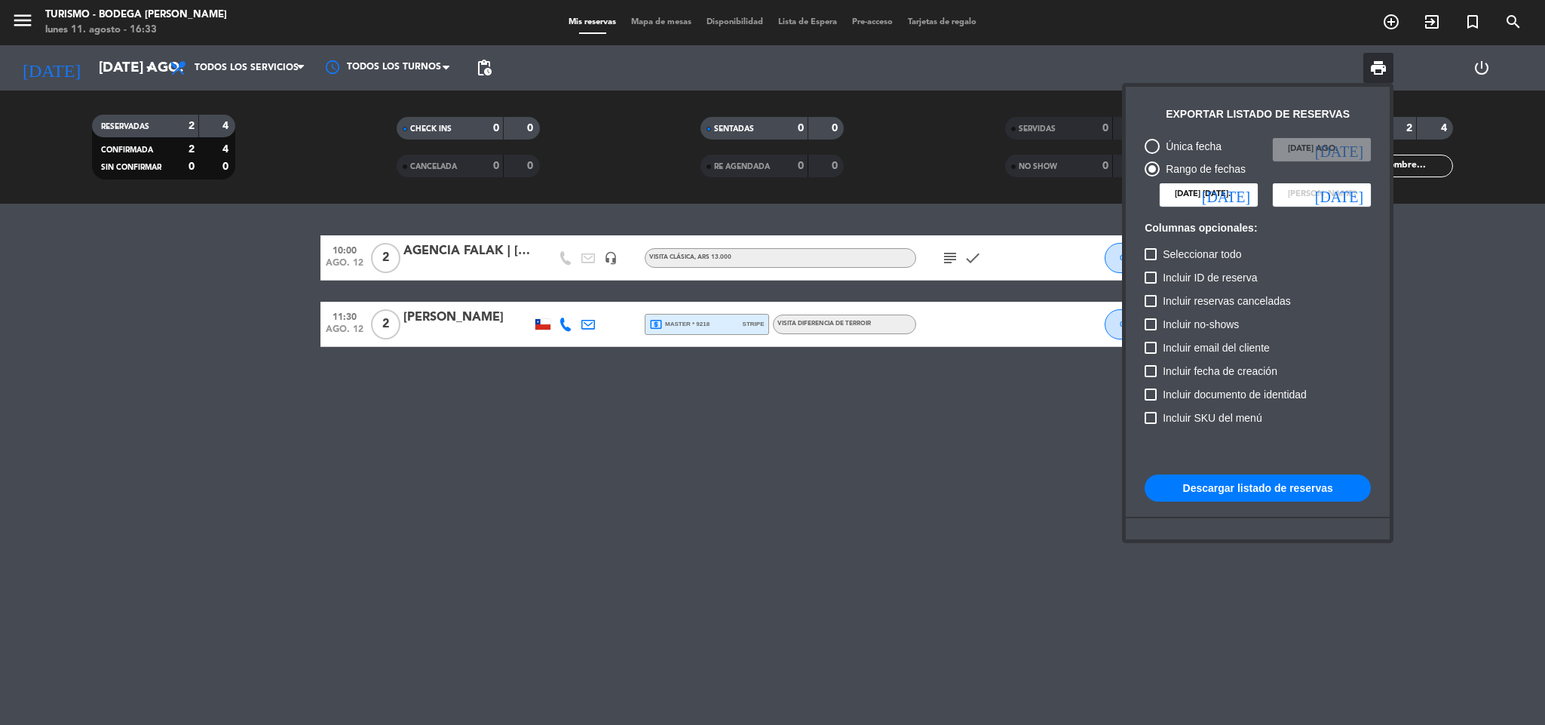
click at [25, 17] on div at bounding box center [772, 362] width 1545 height 725
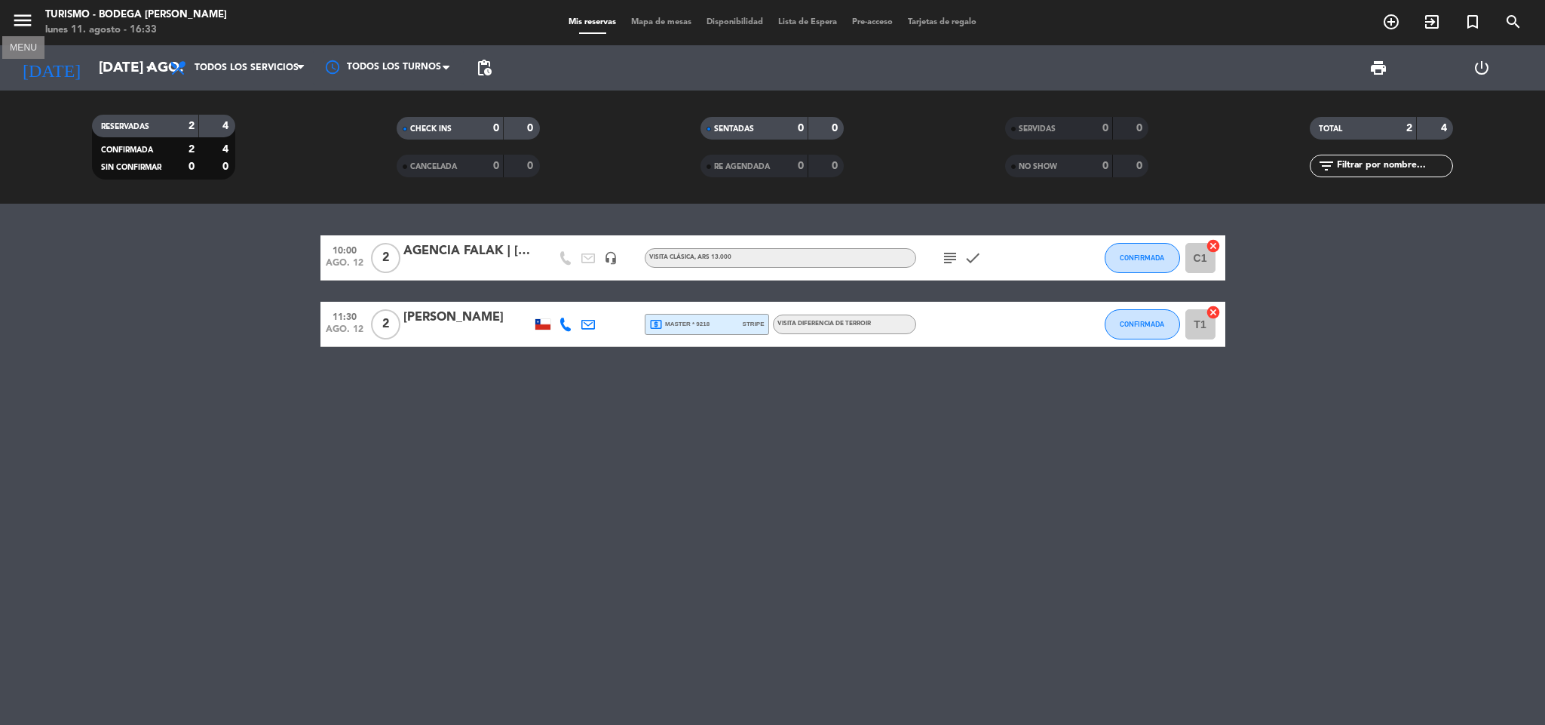
click at [25, 17] on icon "menu" at bounding box center [22, 20] width 23 height 23
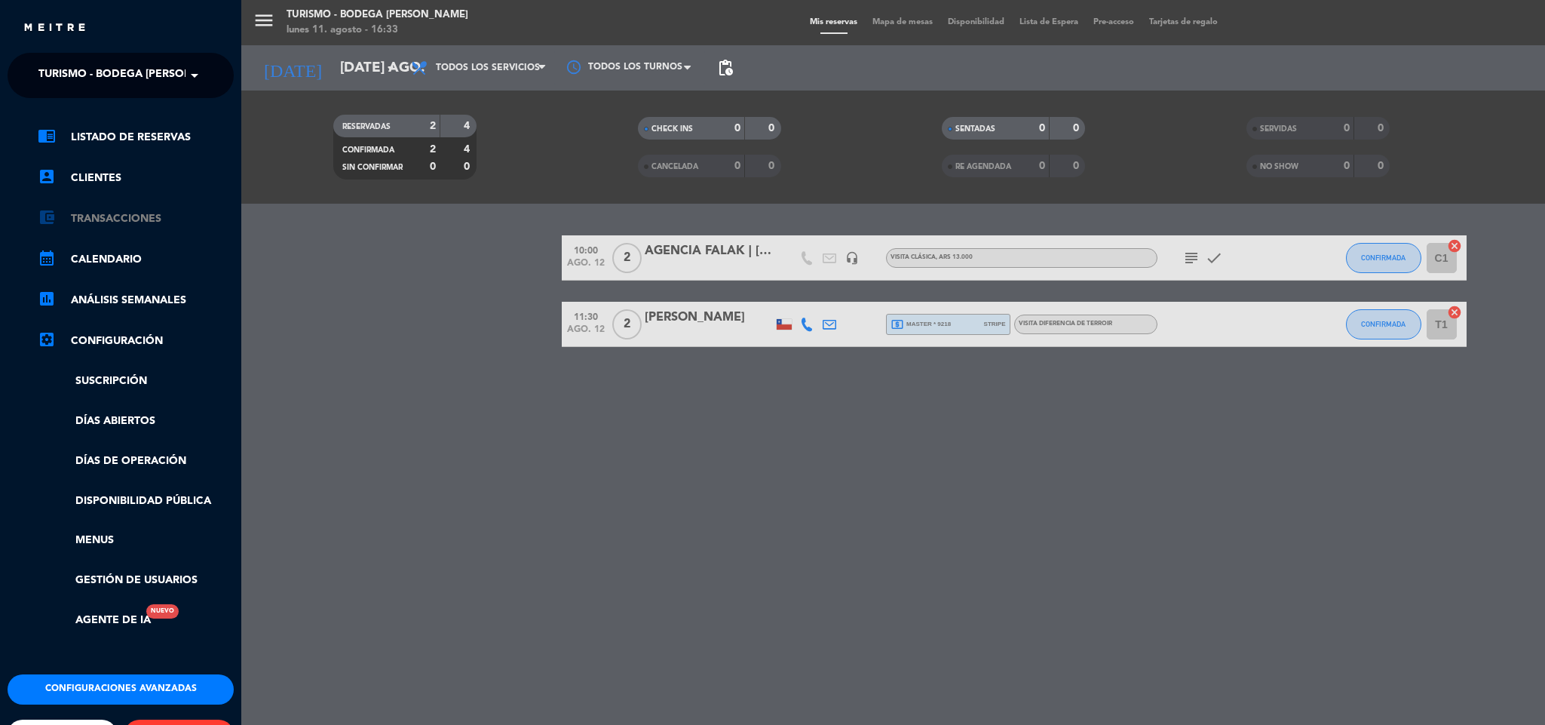
click at [132, 224] on link "account_balance_wallet Transacciones" at bounding box center [136, 219] width 196 height 18
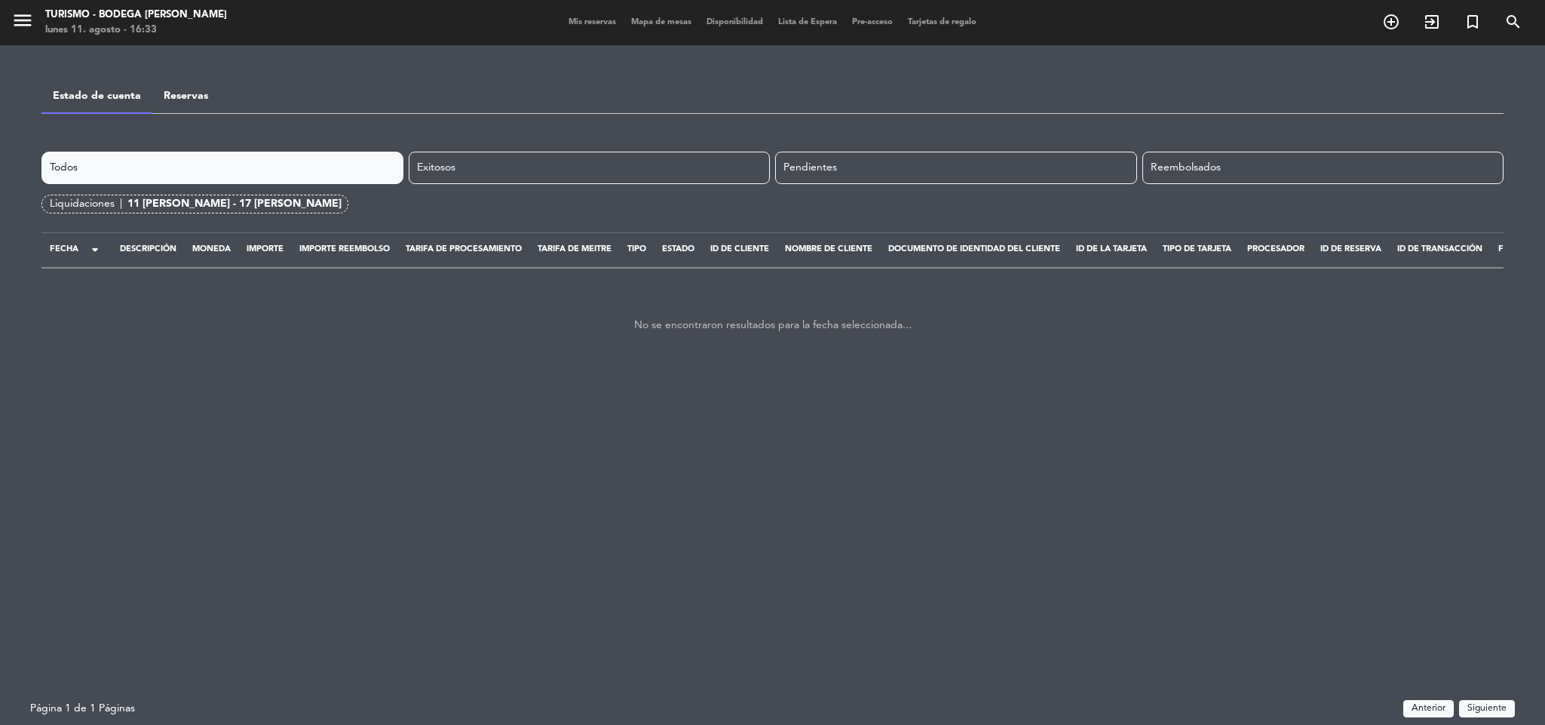
click at [113, 202] on div "Liquidaciones |" at bounding box center [89, 203] width 78 height 17
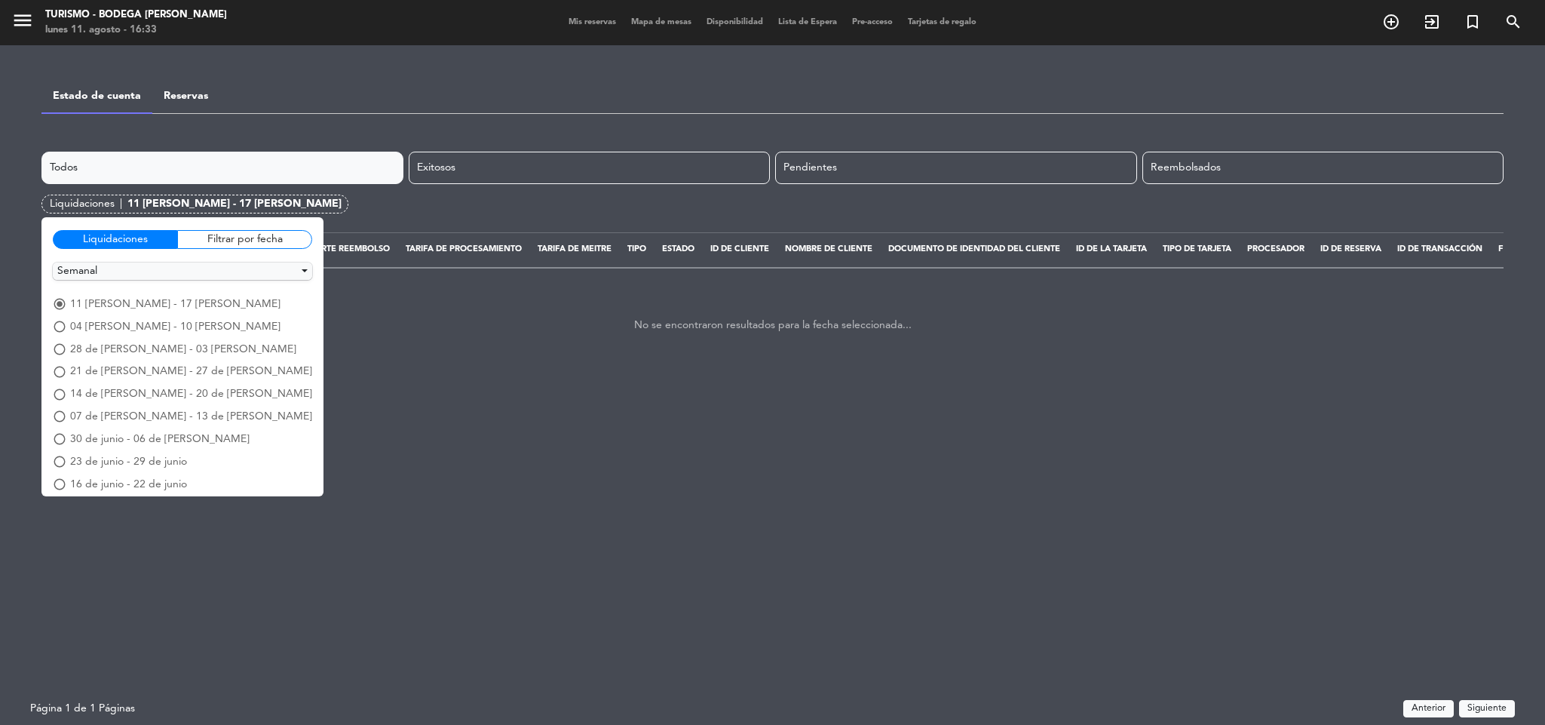
click at [146, 209] on div "11 [PERSON_NAME] - 17 [PERSON_NAME]" at bounding box center [234, 203] width 214 height 17
click at [89, 204] on div "Liquidaciones |" at bounding box center [89, 203] width 78 height 17
click at [177, 244] on div "Filtrar por fecha" at bounding box center [244, 239] width 135 height 19
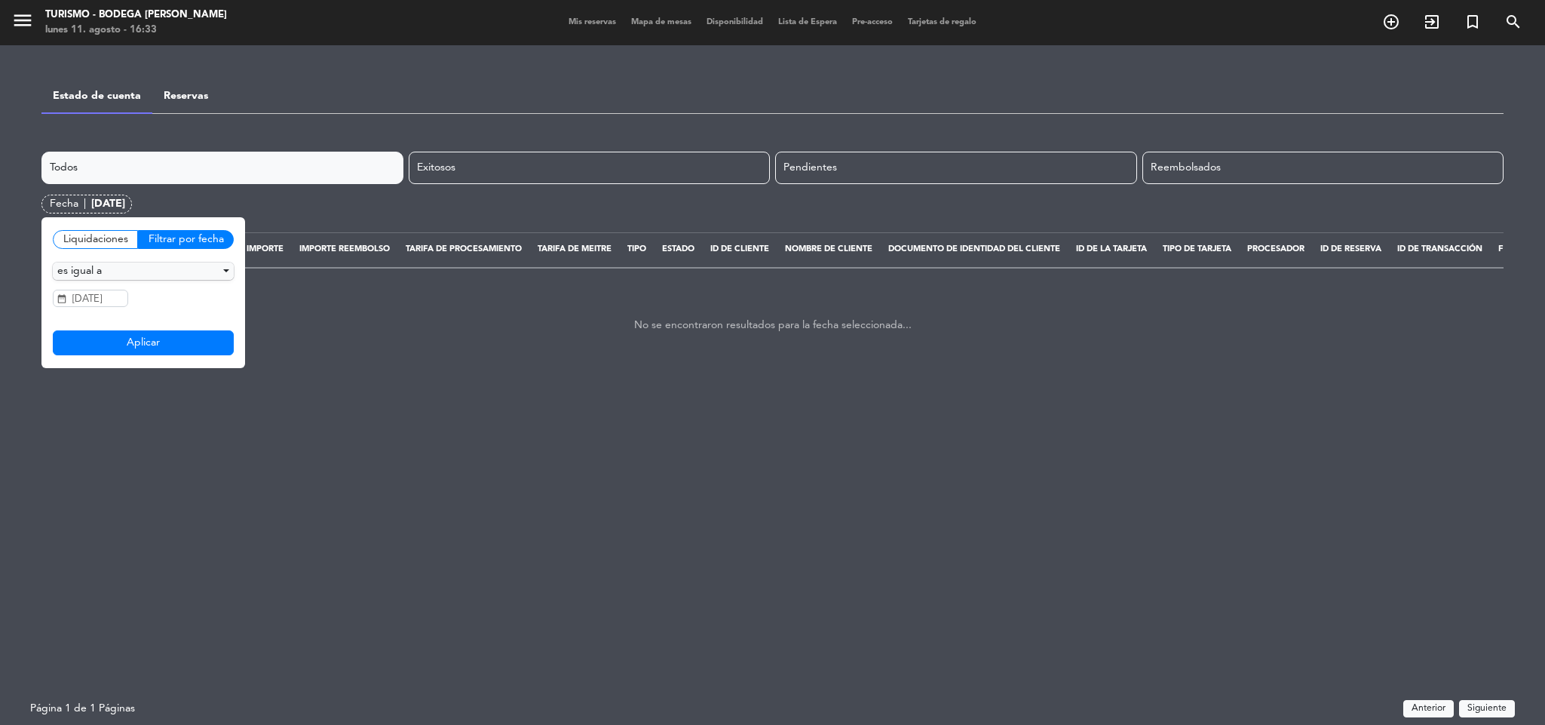
click at [113, 234] on div "Liquidaciones" at bounding box center [95, 239] width 85 height 19
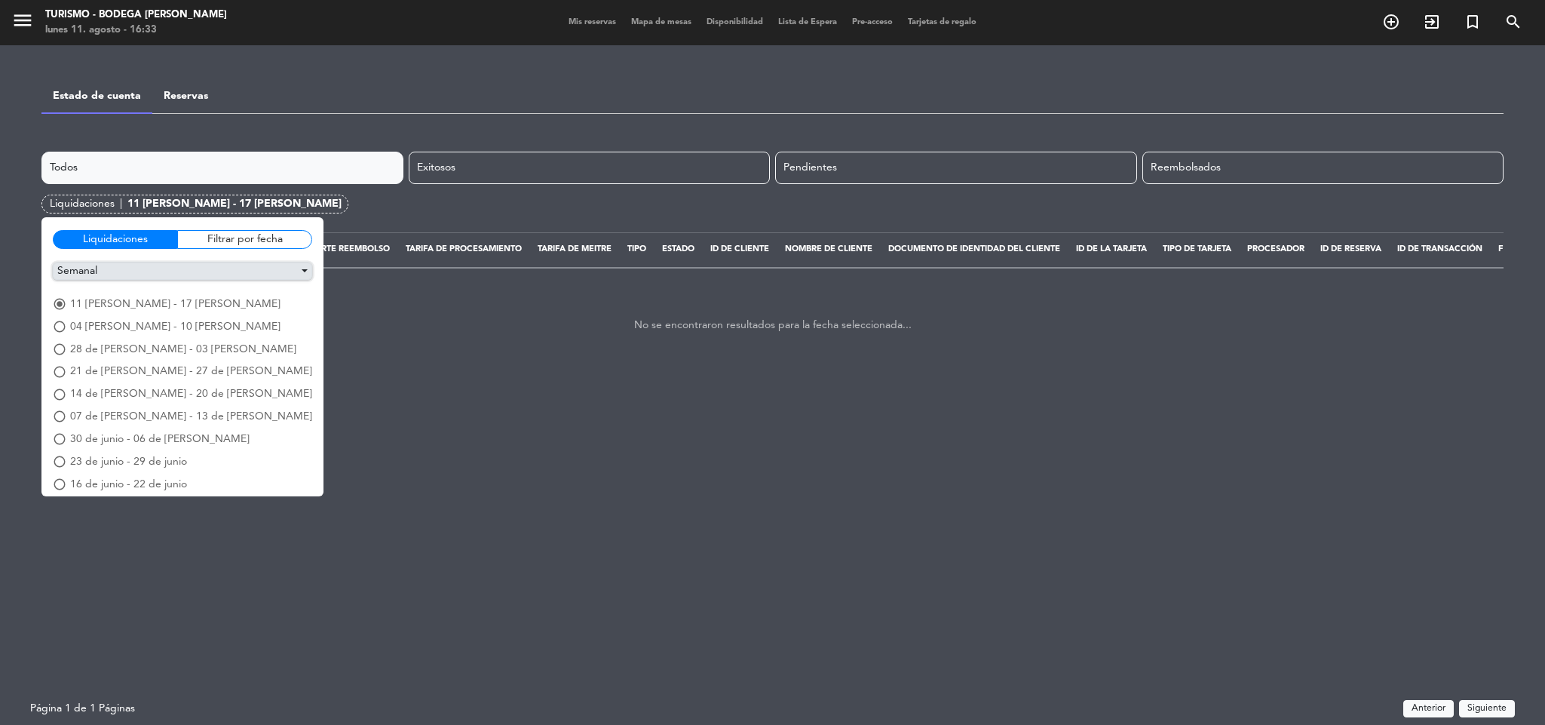
click at [107, 265] on button "Semanal" at bounding box center [182, 270] width 259 height 17
click at [97, 302] on button "Mensual" at bounding box center [183, 298] width 258 height 23
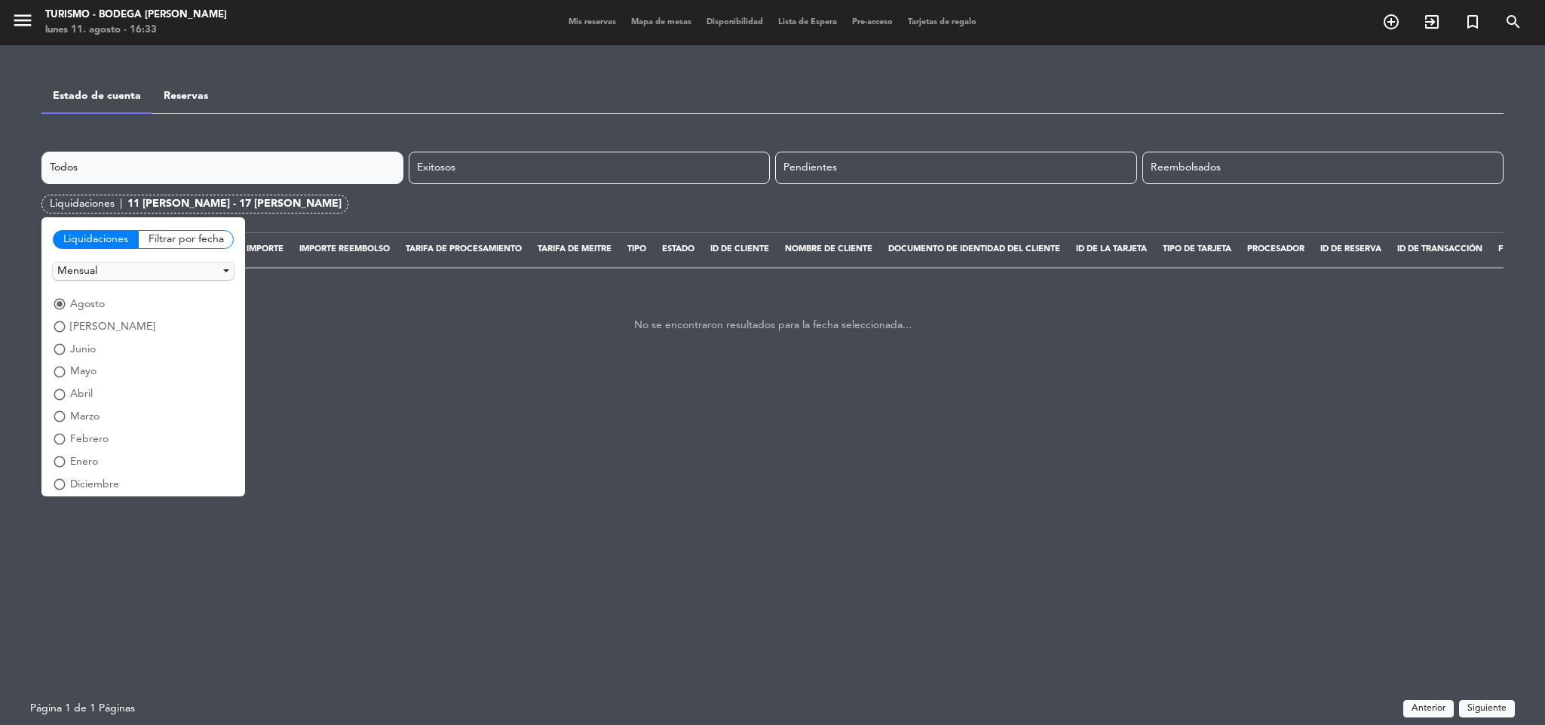
click at [75, 328] on span "[PERSON_NAME]" at bounding box center [112, 326] width 85 height 17
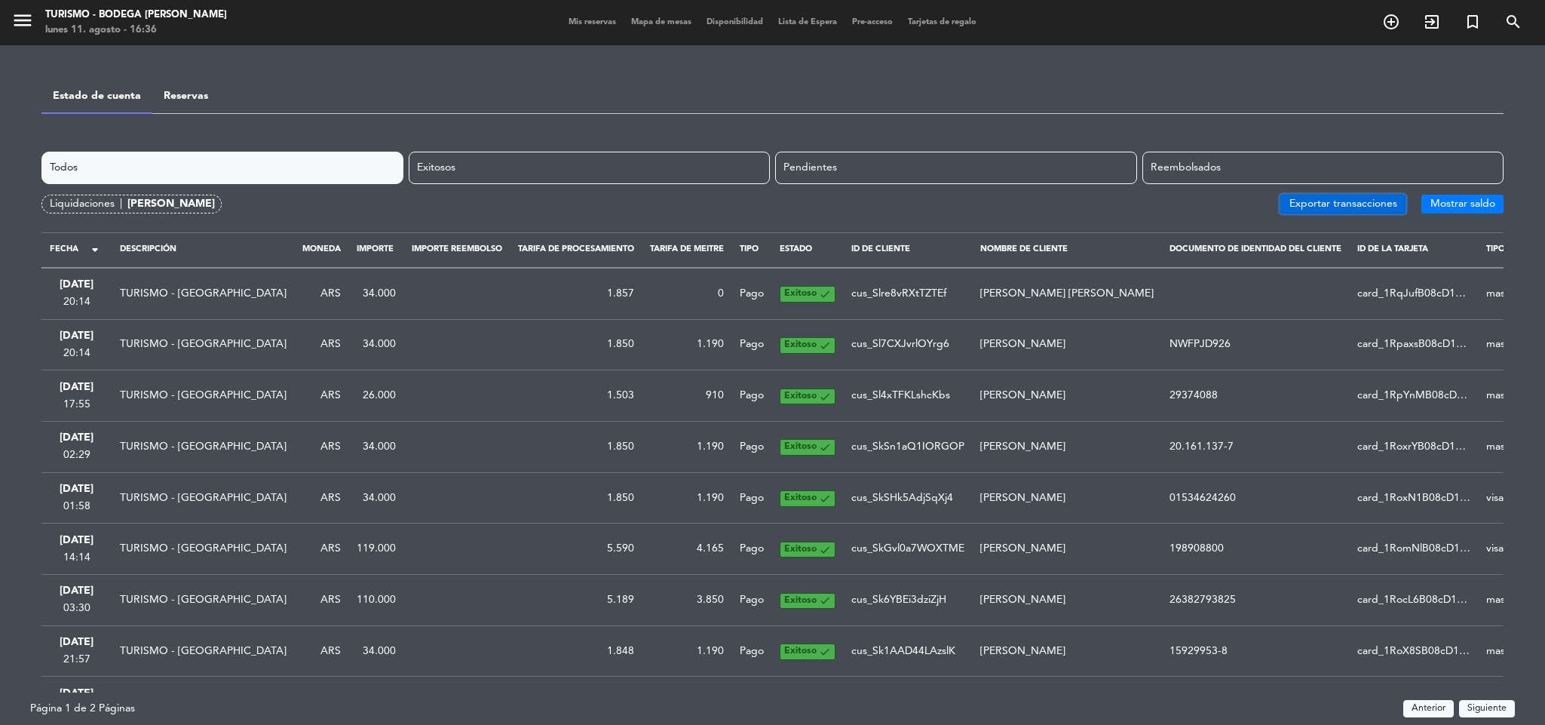
click at [1337, 207] on button "Exportar transacciones" at bounding box center [1342, 204] width 125 height 19
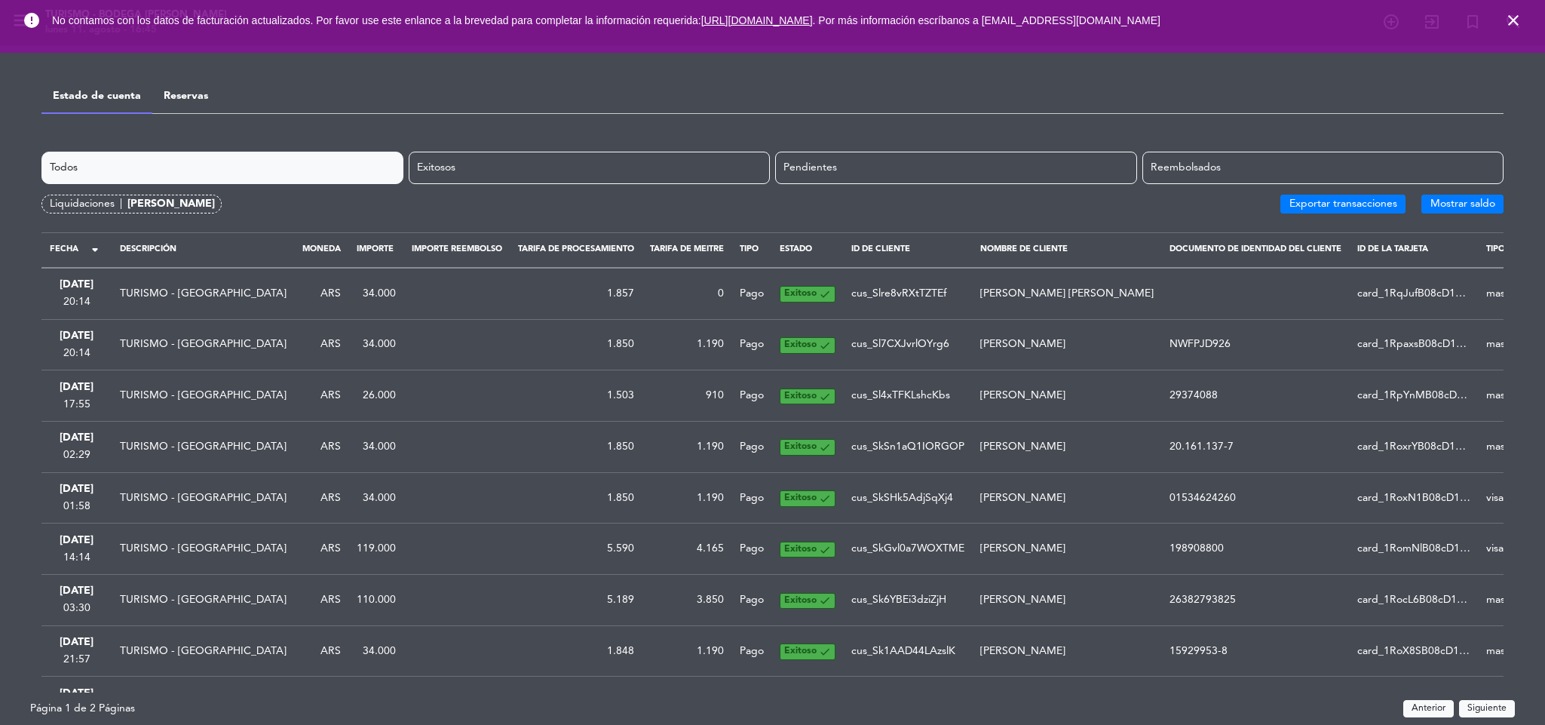
click at [1504, 21] on icon "close" at bounding box center [1513, 20] width 18 height 18
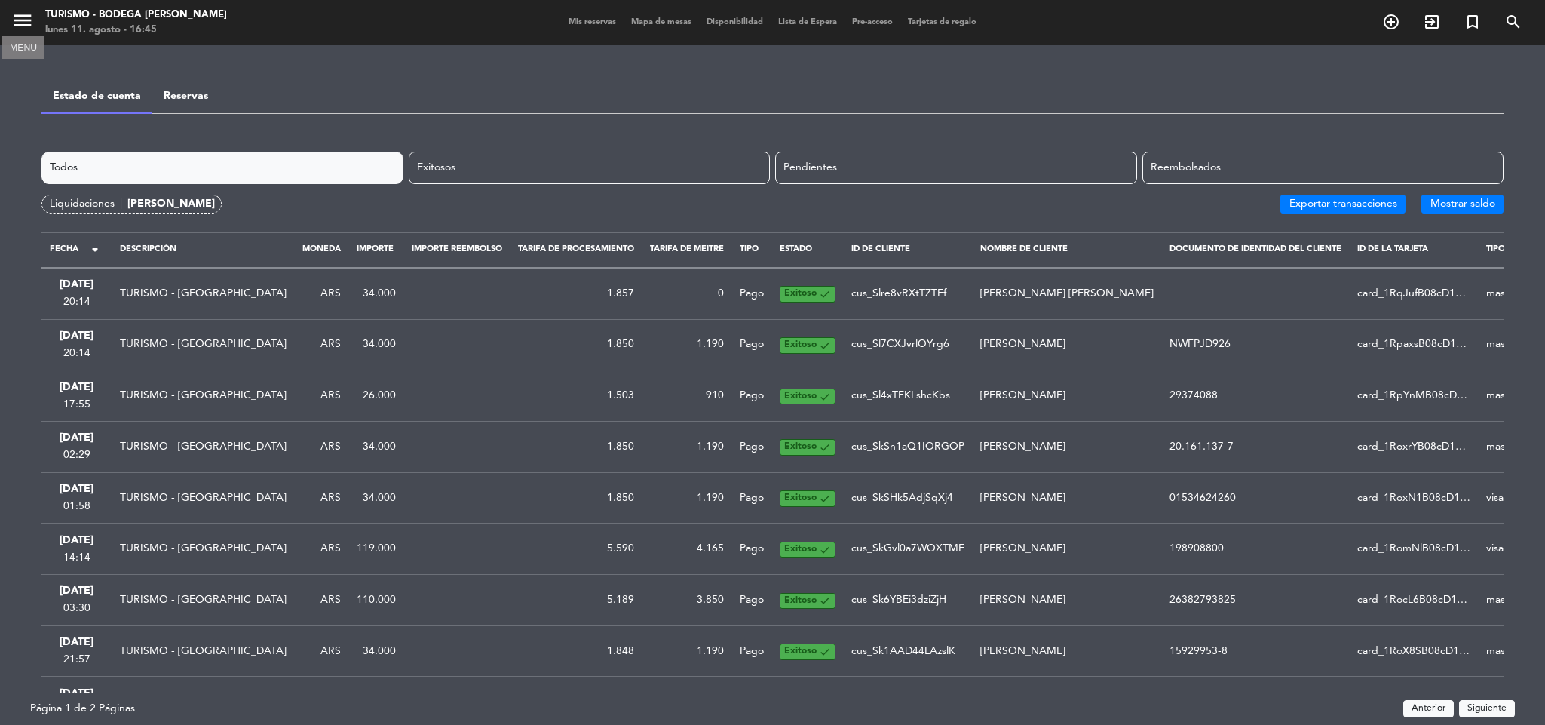
click at [12, 26] on icon "menu" at bounding box center [22, 20] width 23 height 23
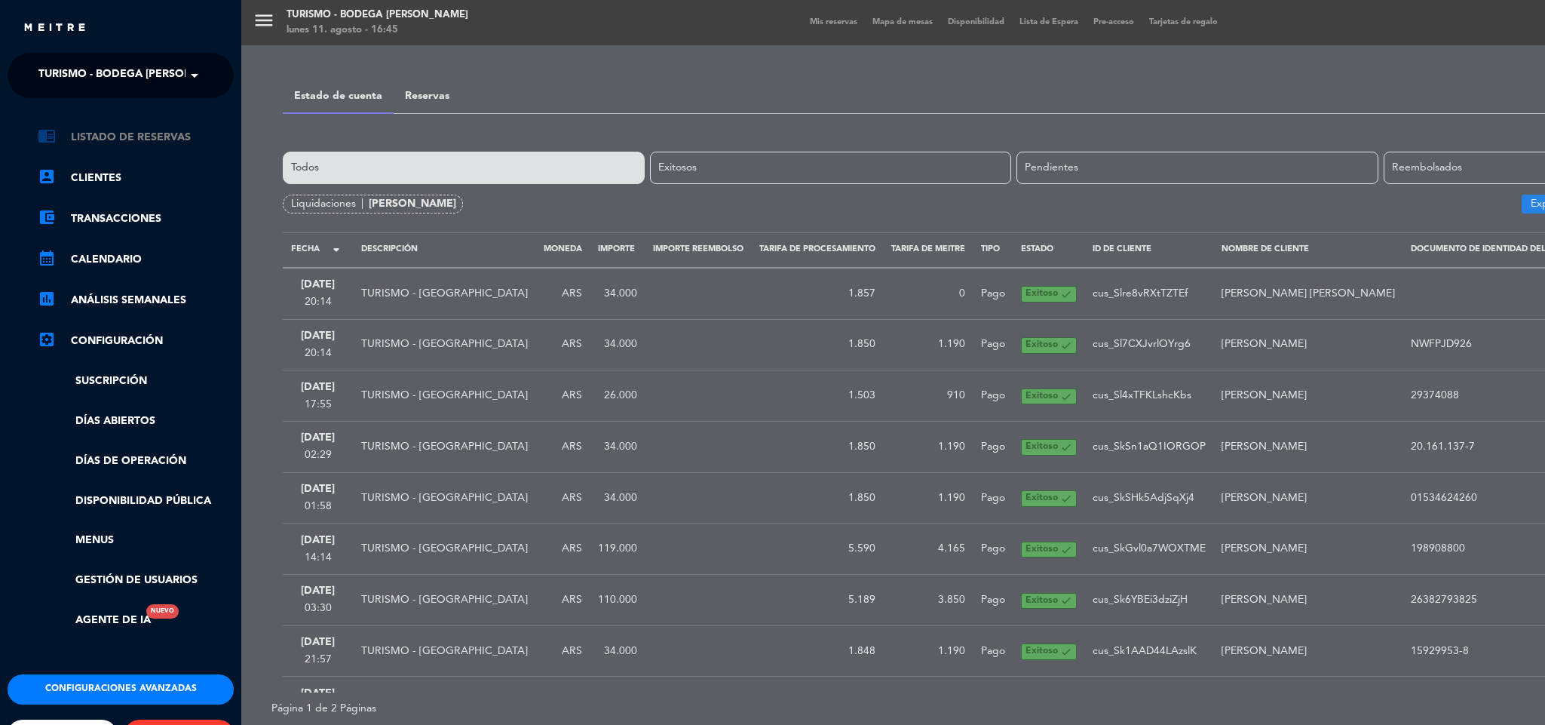
click at [104, 136] on link "chrome_reader_mode Listado de Reservas" at bounding box center [136, 137] width 196 height 18
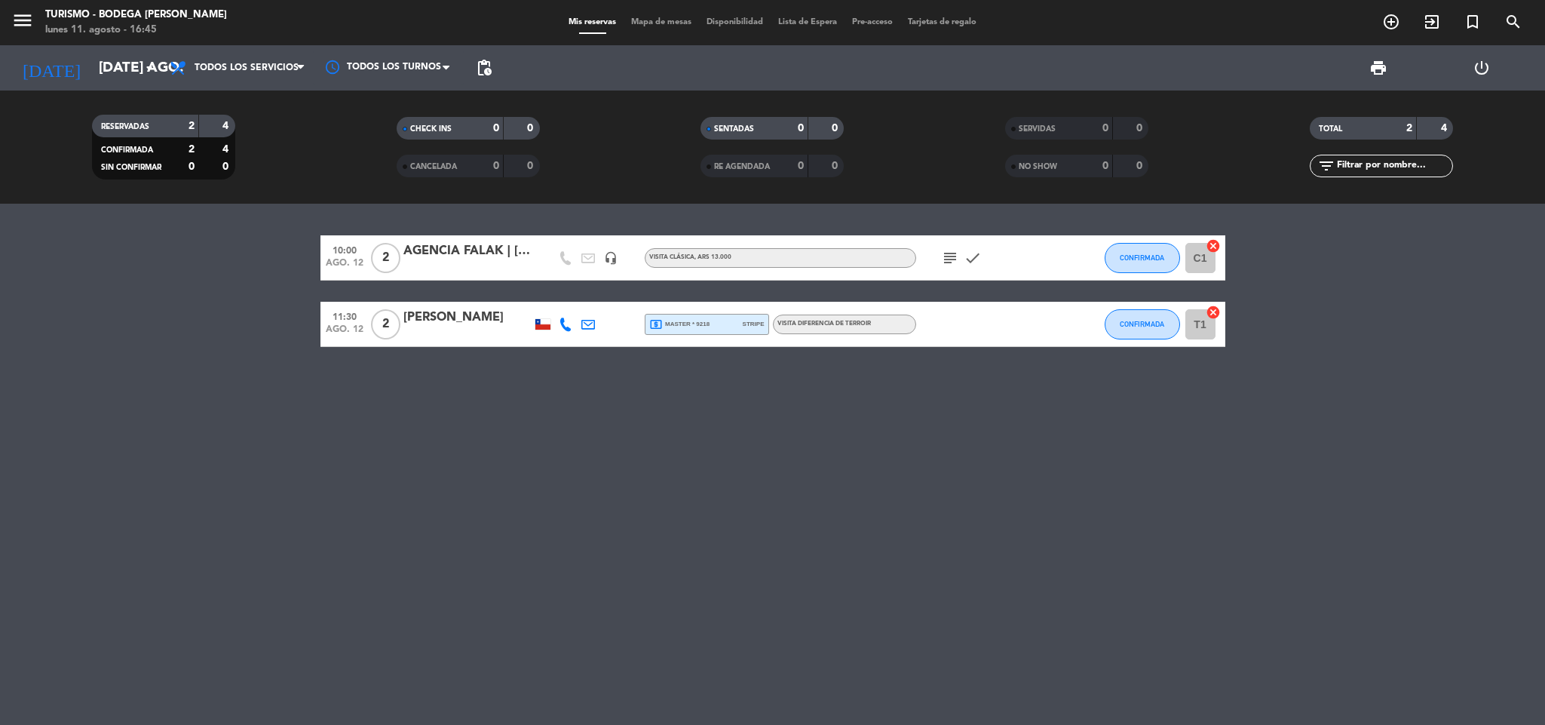
click at [485, 261] on bookings-row "10:00 ago. 12 2 AGENCIA FALAK | [PERSON_NAME] headset_mic VISITA CLÁSICA , ARS …" at bounding box center [772, 291] width 1545 height 112
click at [443, 259] on bookings-row "10:00 ago. 12 2 AGENCIA FALAK | [PERSON_NAME] headset_mic VISITA CLÁSICA , ARS …" at bounding box center [772, 291] width 1545 height 112
